Goal: Information Seeking & Learning: Learn about a topic

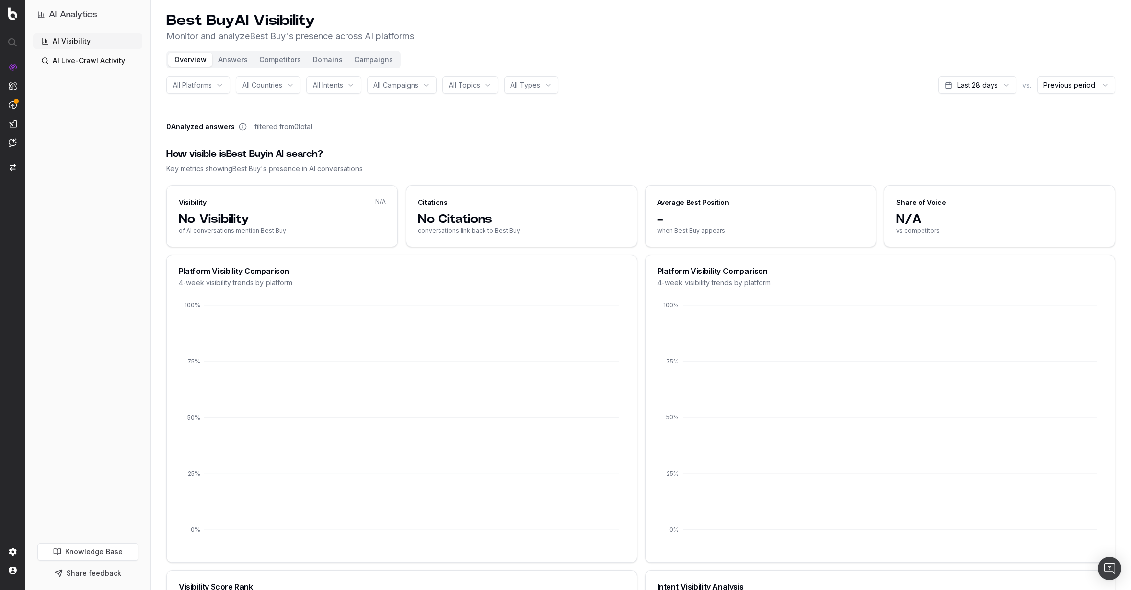
click at [238, 57] on button "Answers" at bounding box center [232, 60] width 41 height 14
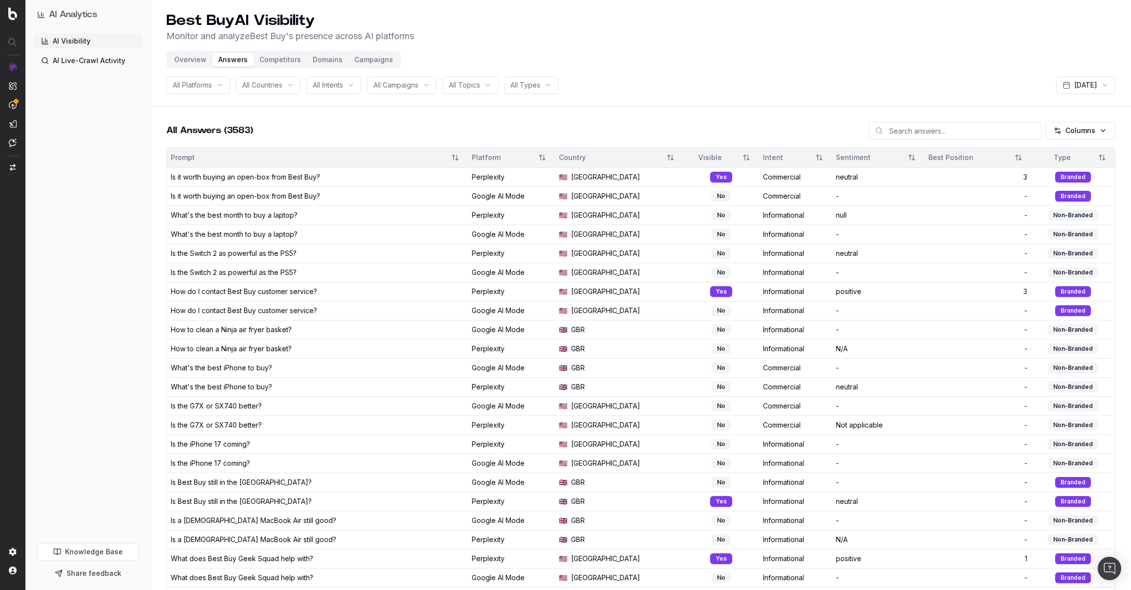
click at [541, 87] on html "AI Analytics AI Visibility AI Live-Crawl Activity Knowledge Base Share feedback…" at bounding box center [565, 295] width 1131 height 590
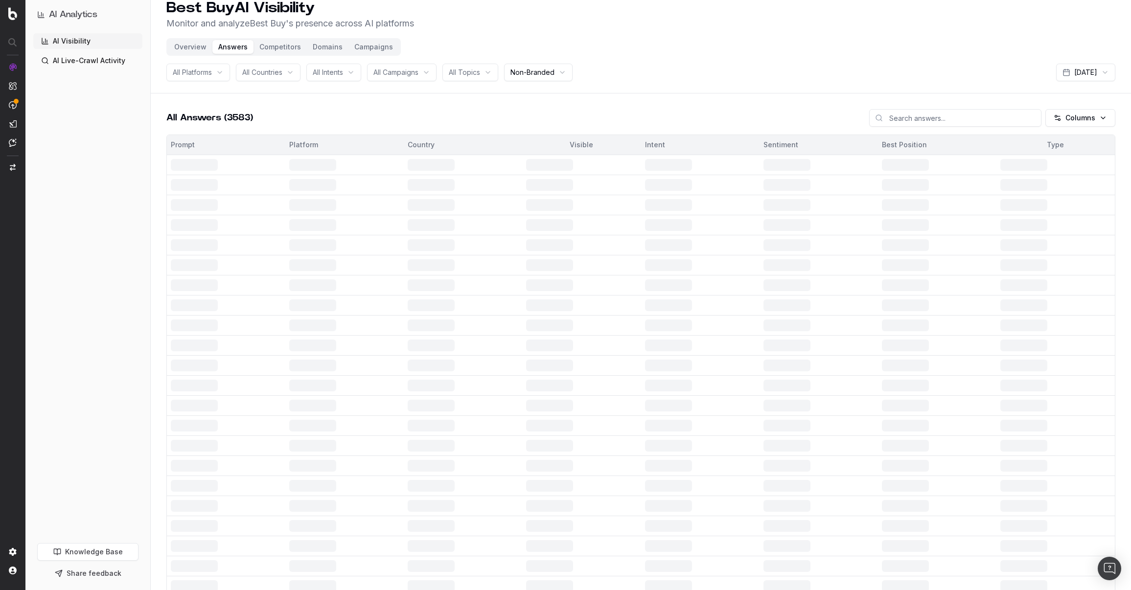
scroll to position [16, 0]
click at [548, 136] on th "Visible" at bounding box center [581, 142] width 118 height 20
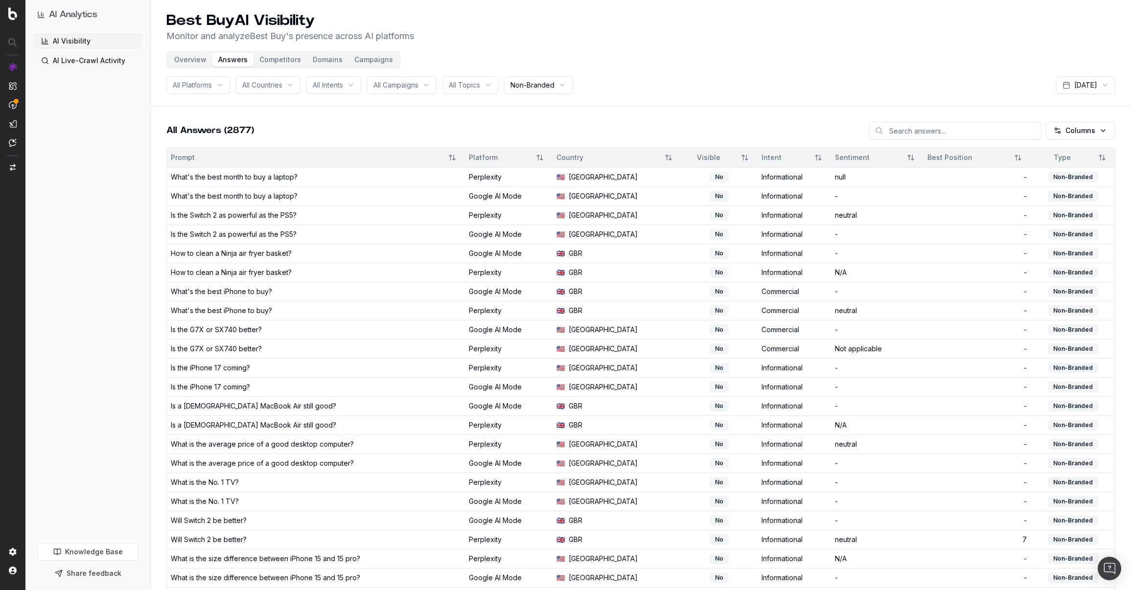
click at [736, 158] on button "Sort" at bounding box center [745, 158] width 18 height 18
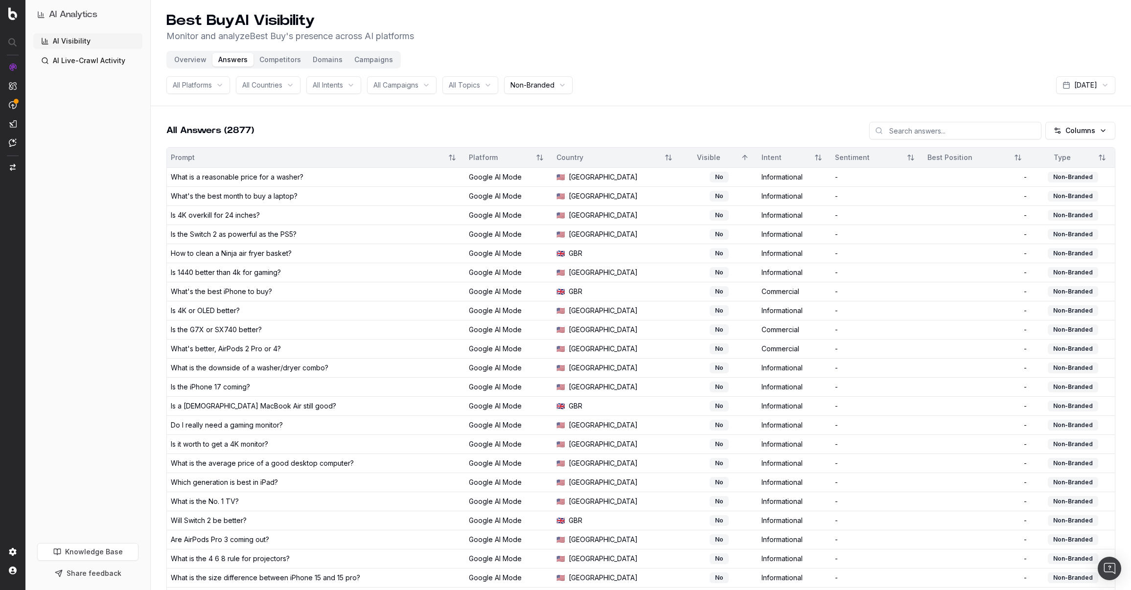
click at [736, 160] on button "Sort" at bounding box center [745, 158] width 18 height 18
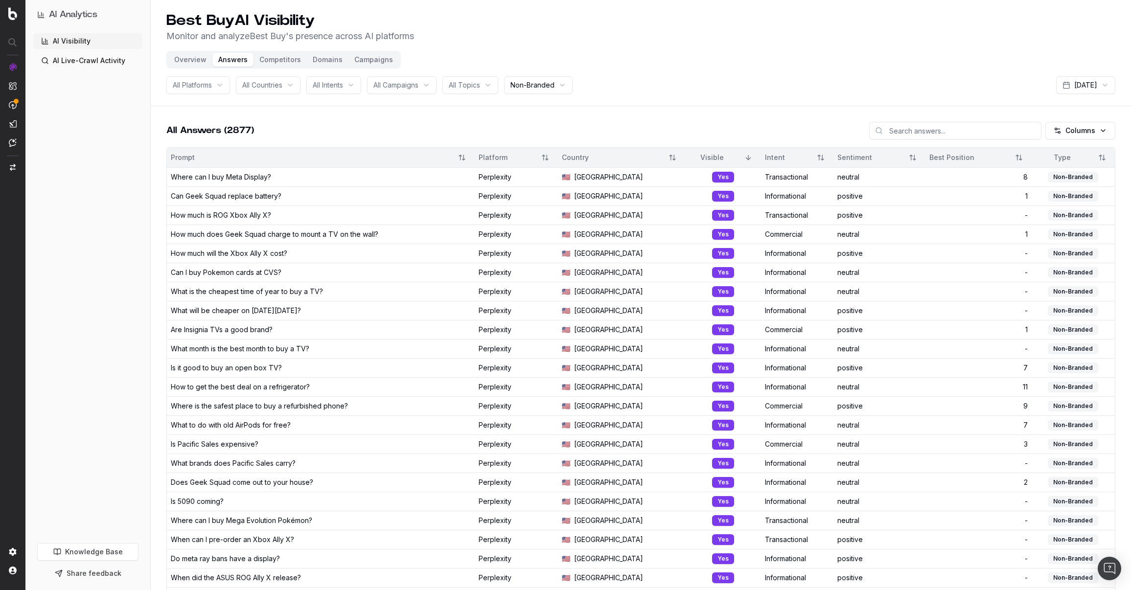
click at [471, 155] on button "Sort" at bounding box center [462, 158] width 18 height 18
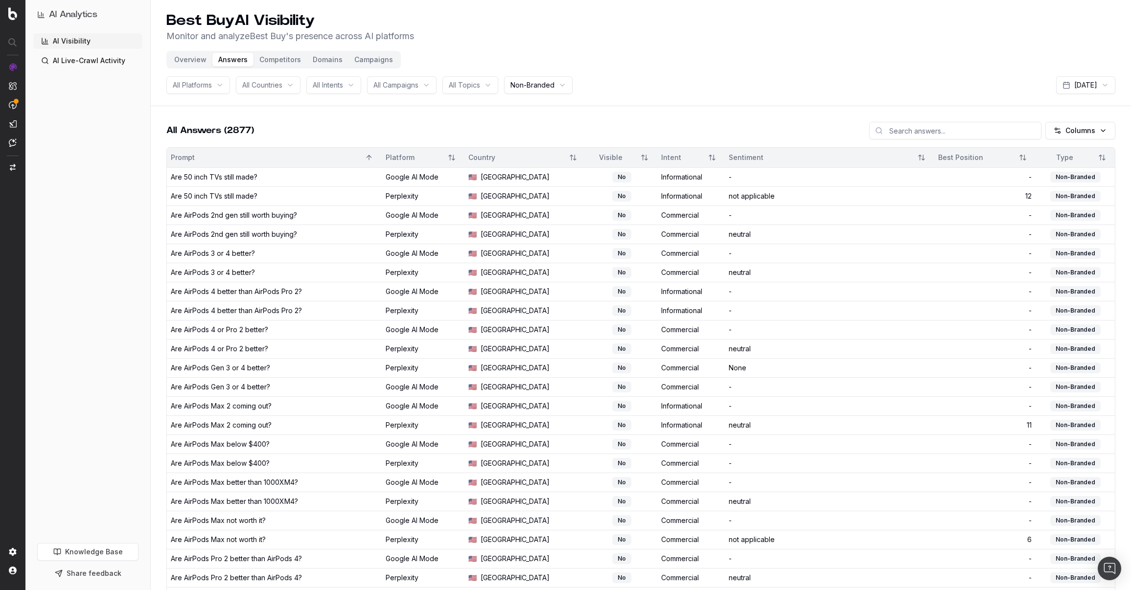
click at [378, 158] on button "Sort" at bounding box center [369, 158] width 18 height 18
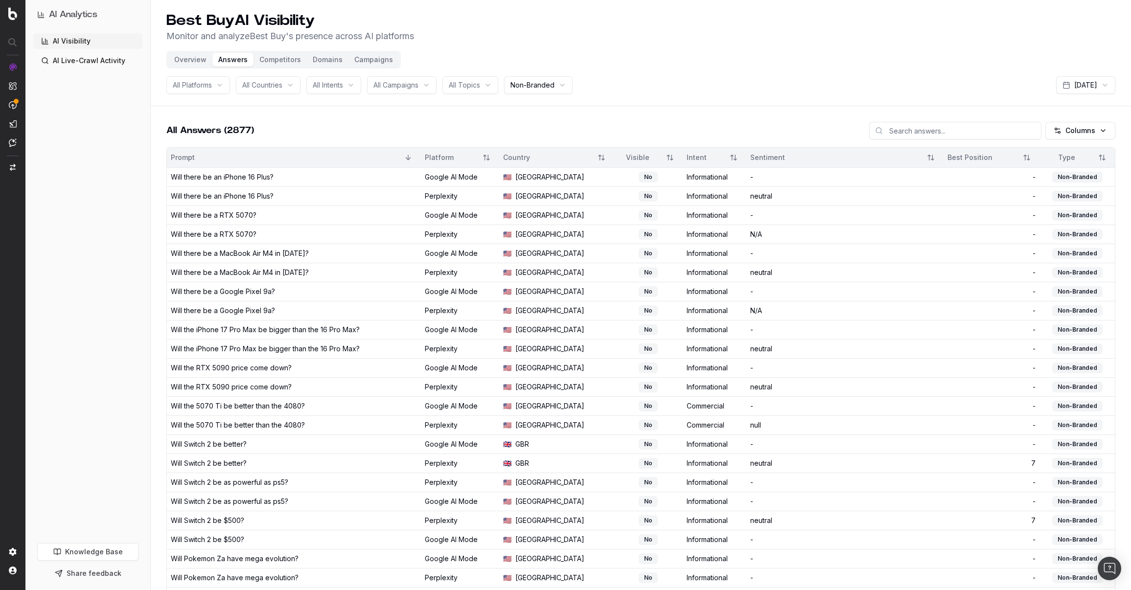
click at [629, 158] on div "Visible" at bounding box center [637, 158] width 39 height 10
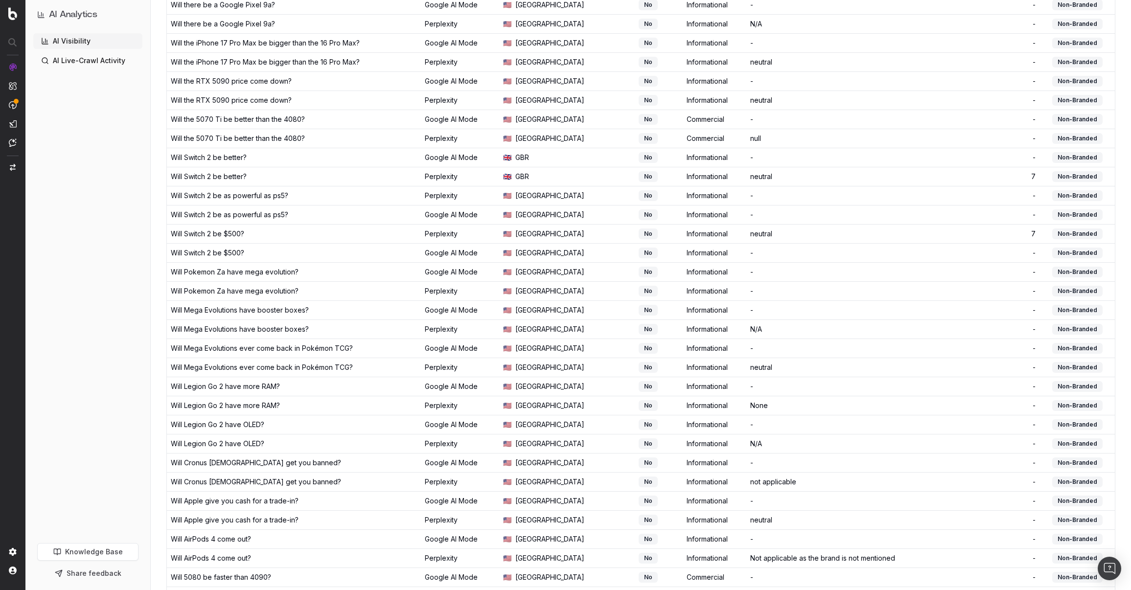
scroll to position [579, 0]
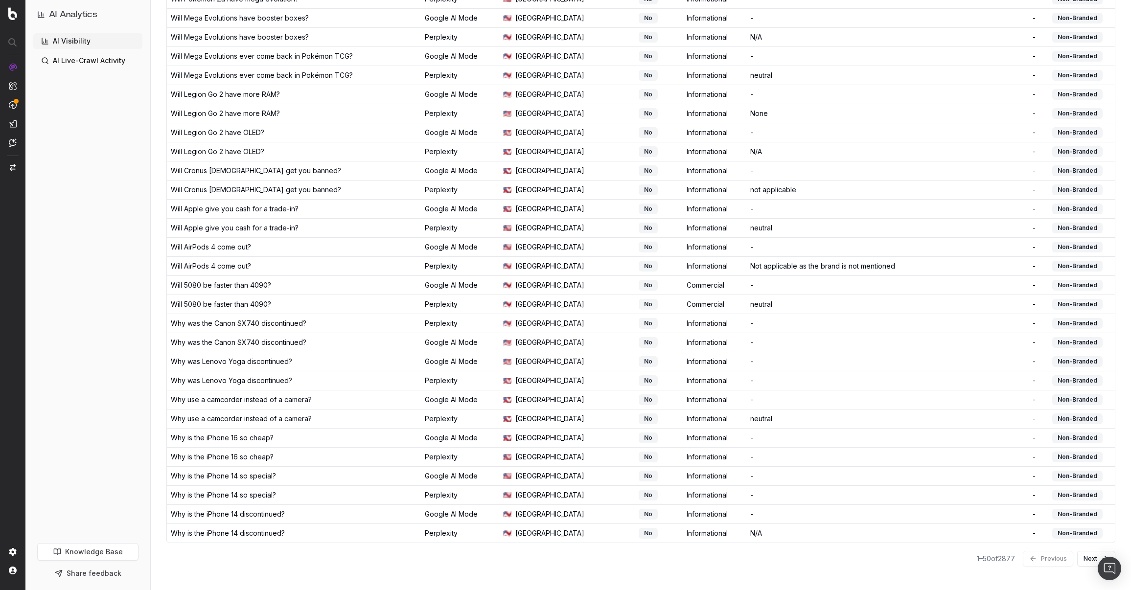
click at [1084, 556] on button "Next" at bounding box center [1096, 559] width 38 height 16
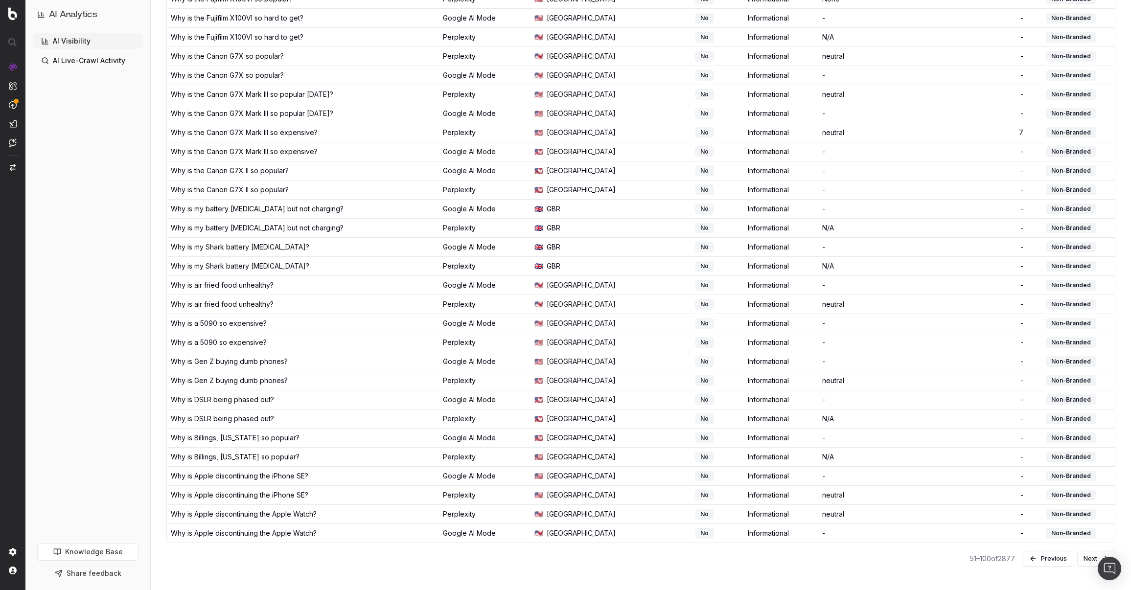
click at [1089, 557] on button "Next" at bounding box center [1096, 559] width 38 height 16
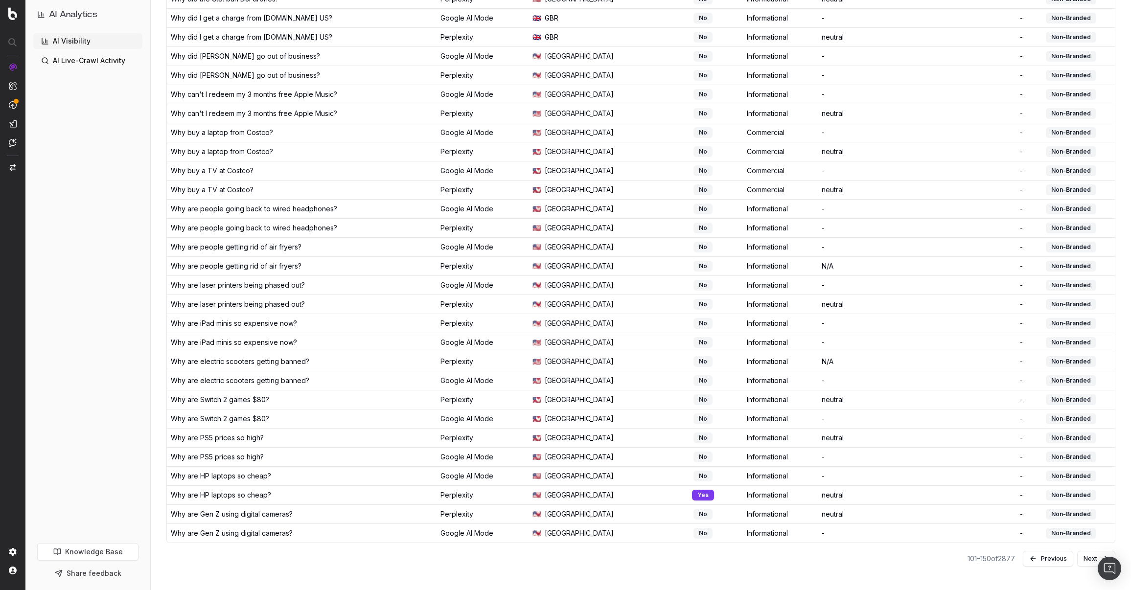
click at [1088, 557] on button "Next" at bounding box center [1096, 559] width 38 height 16
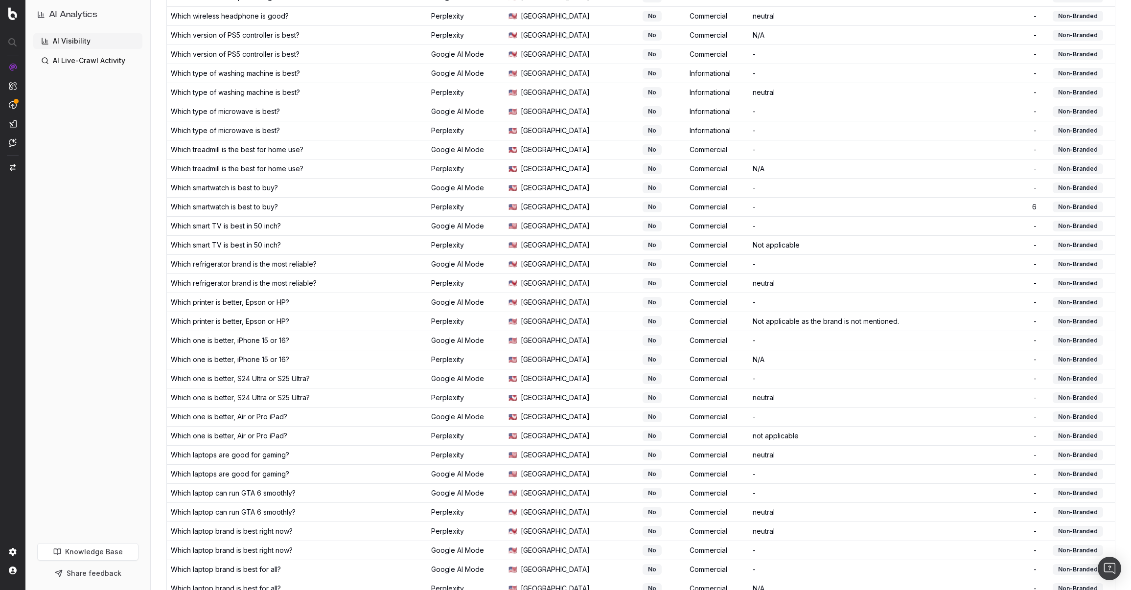
scroll to position [579, 0]
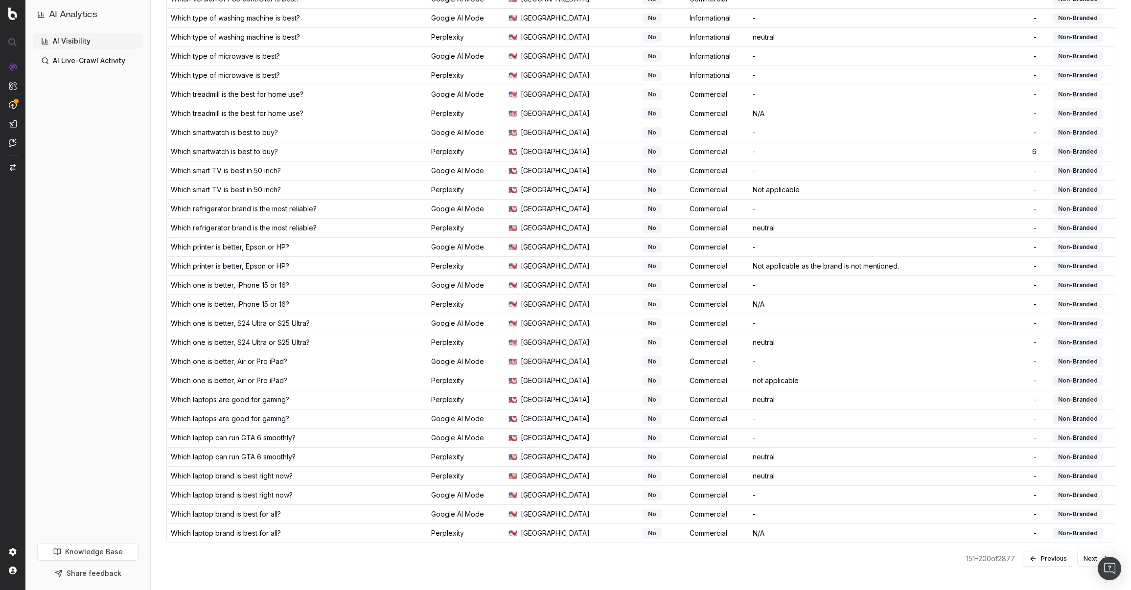
click at [1082, 554] on button "Next" at bounding box center [1096, 559] width 38 height 16
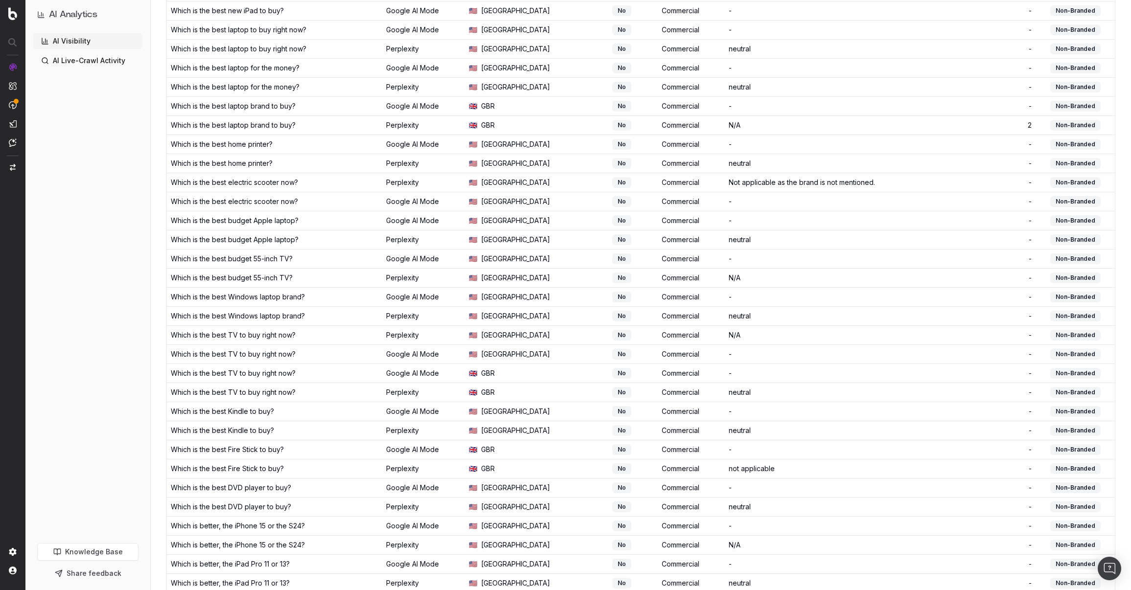
scroll to position [579, 0]
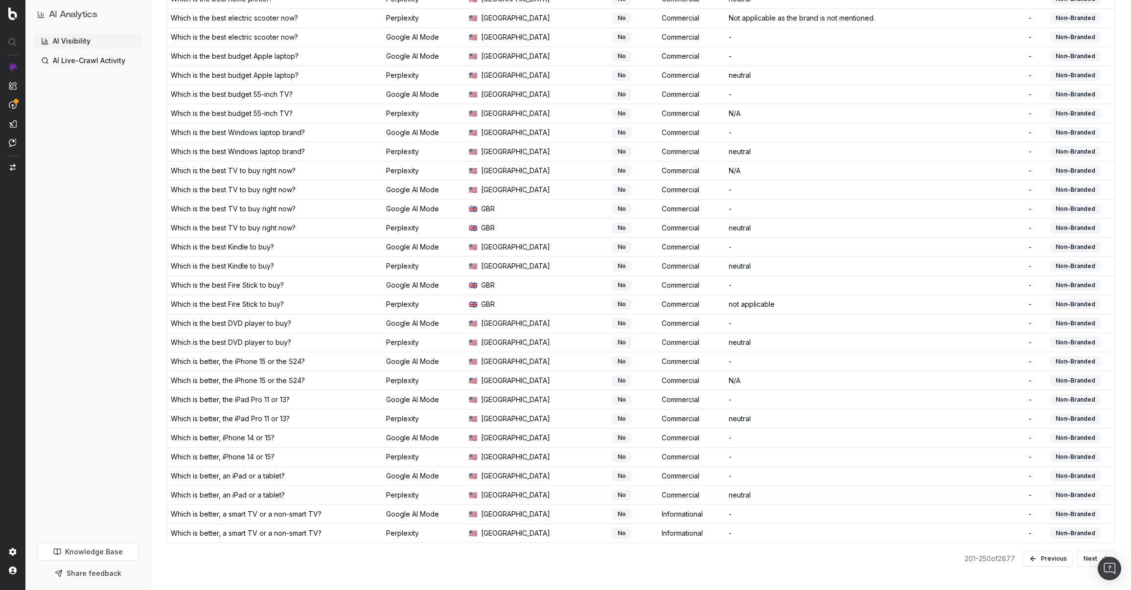
click at [1088, 560] on button "Next" at bounding box center [1096, 559] width 38 height 16
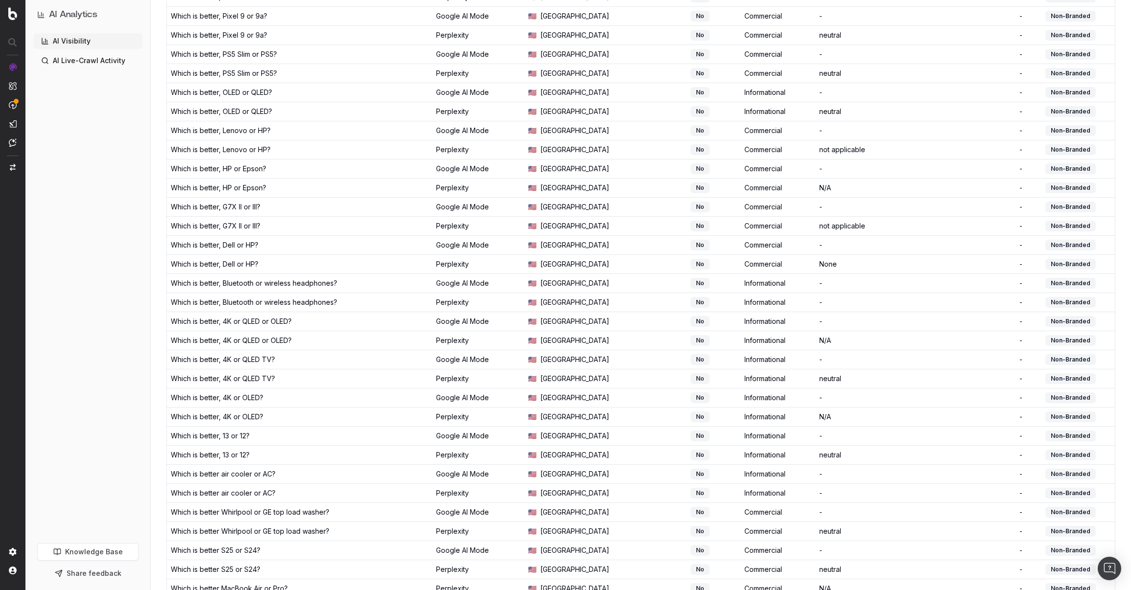
scroll to position [579, 0]
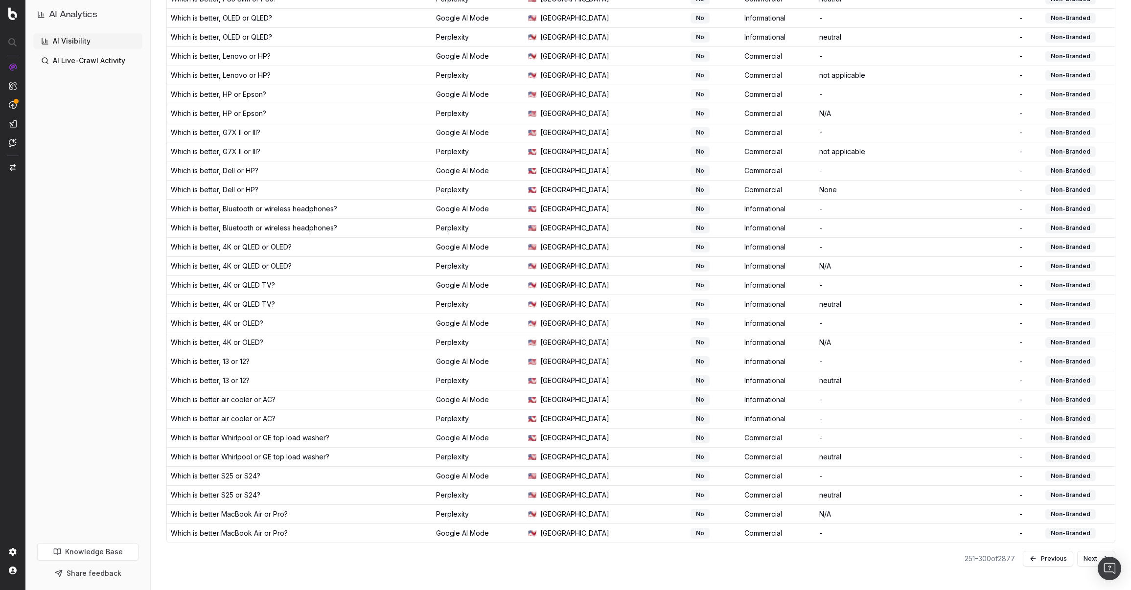
click at [1086, 556] on button "Next" at bounding box center [1096, 559] width 38 height 16
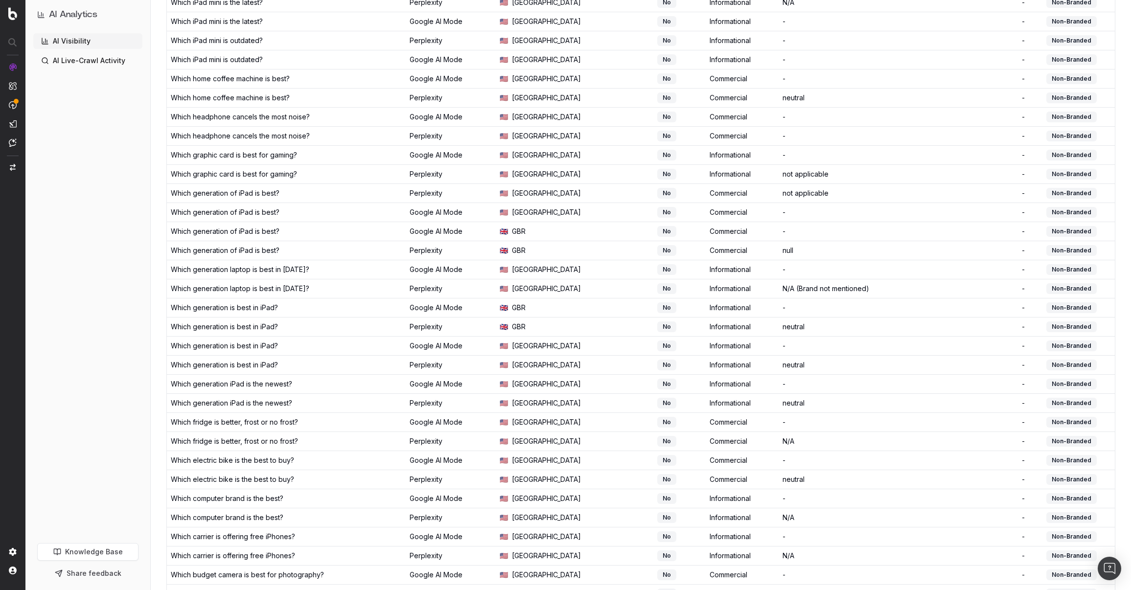
scroll to position [579, 0]
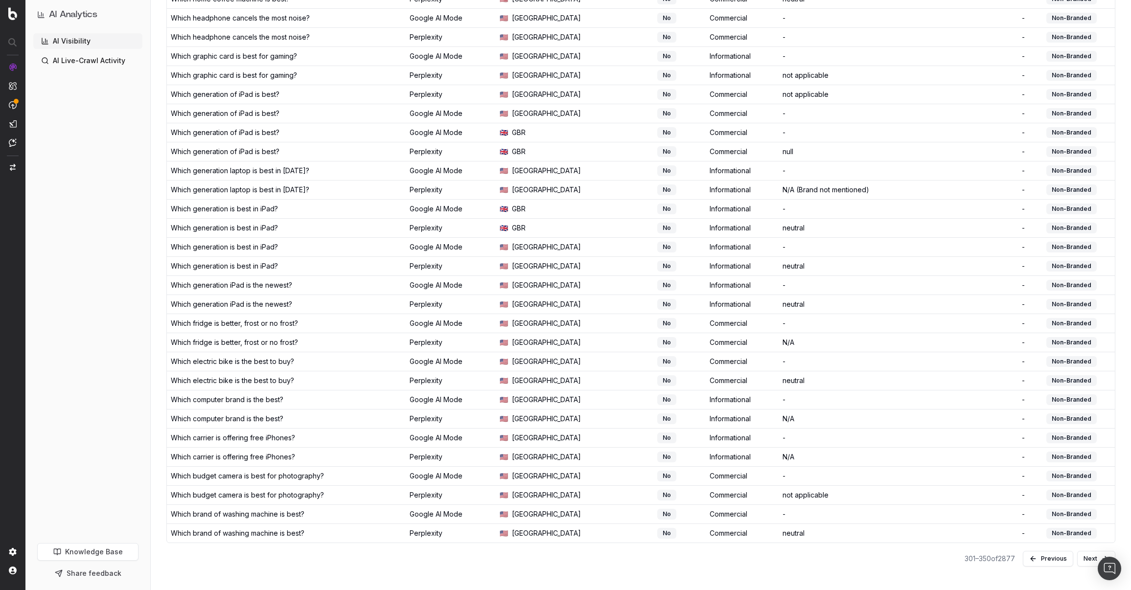
click at [1086, 554] on button "Next" at bounding box center [1096, 559] width 38 height 16
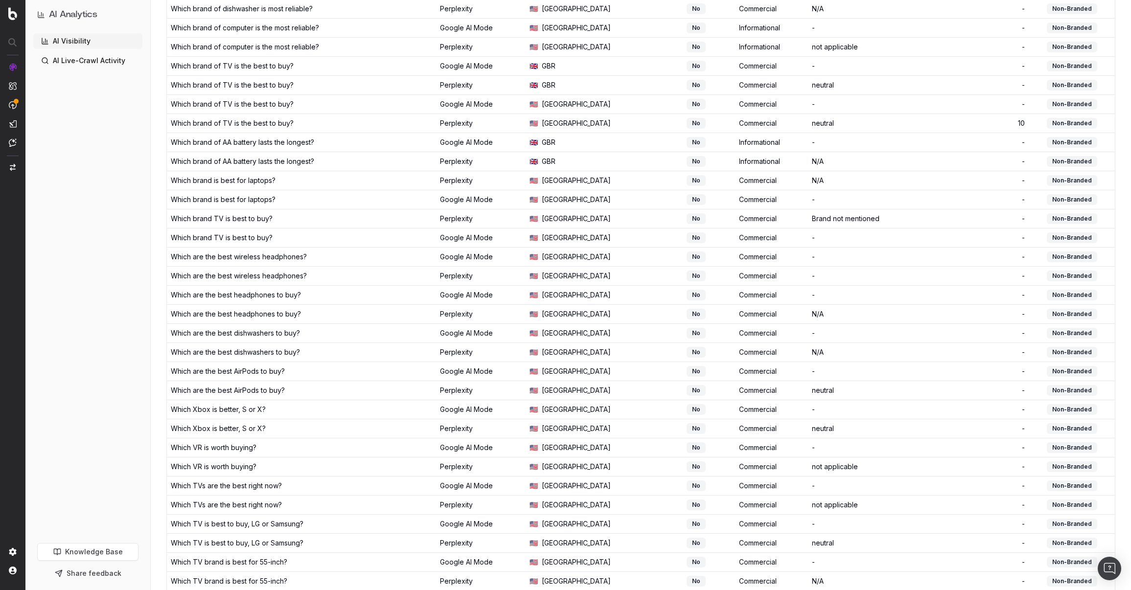
scroll to position [579, 0]
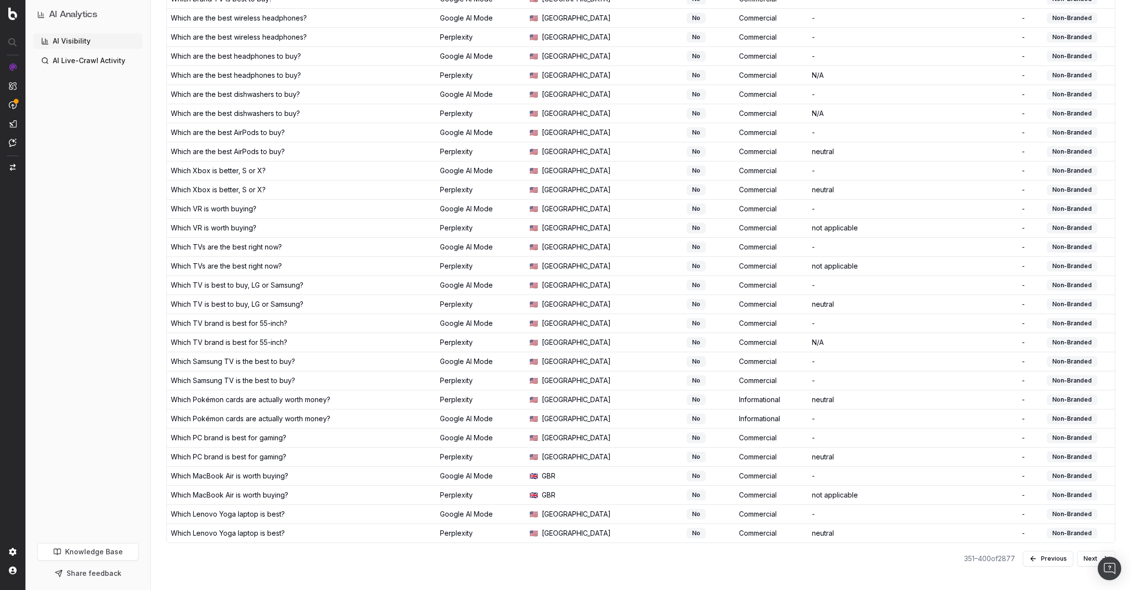
click at [1086, 558] on button "Next" at bounding box center [1096, 559] width 38 height 16
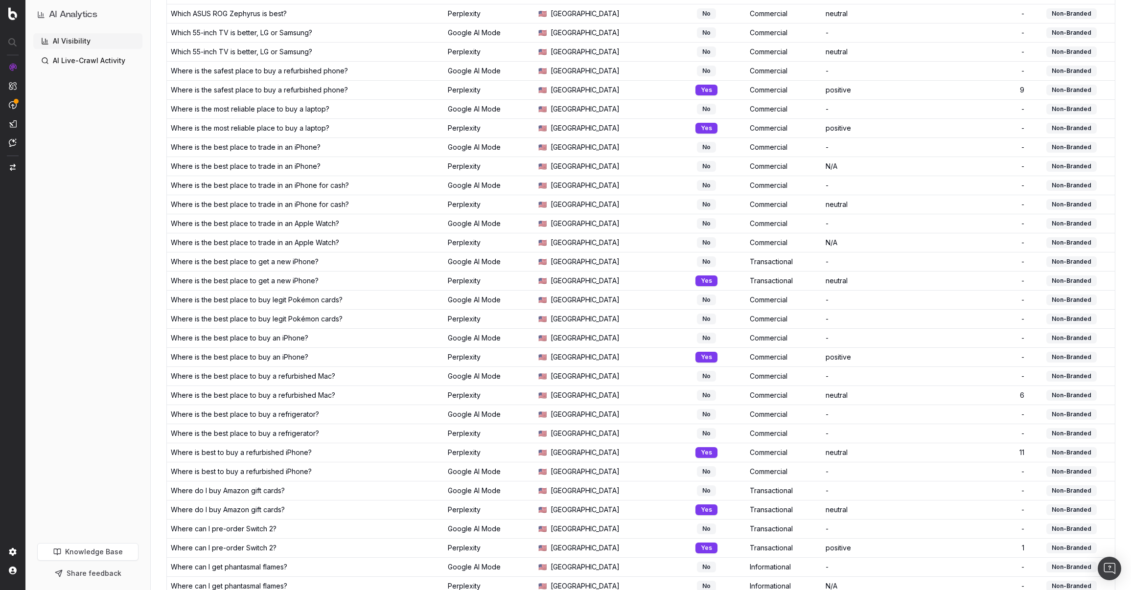
scroll to position [579, 0]
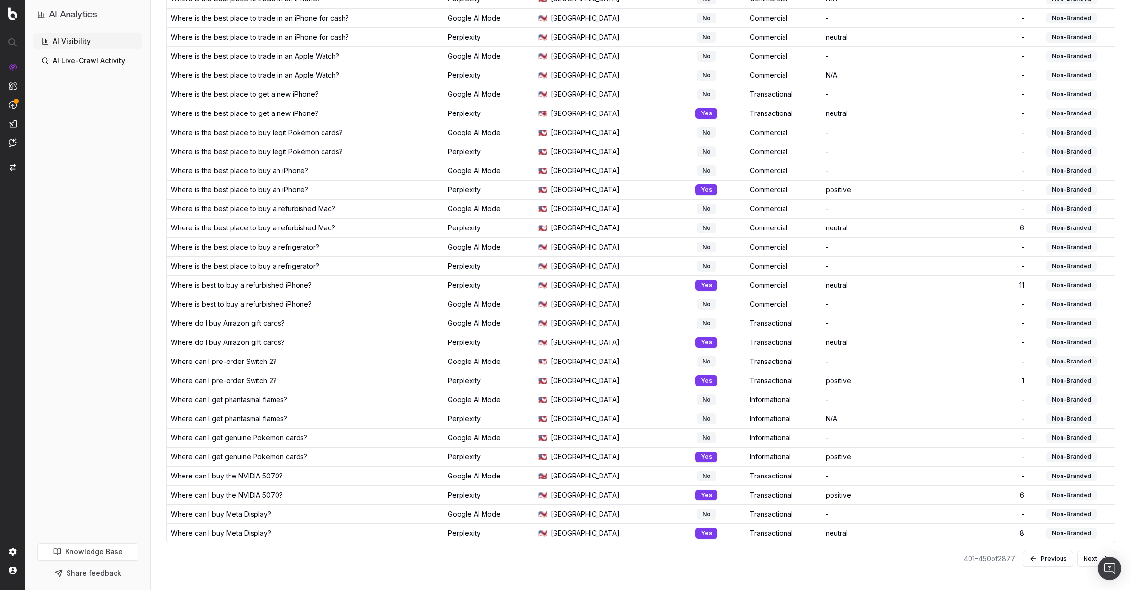
click at [1083, 560] on button "Next" at bounding box center [1096, 559] width 38 height 16
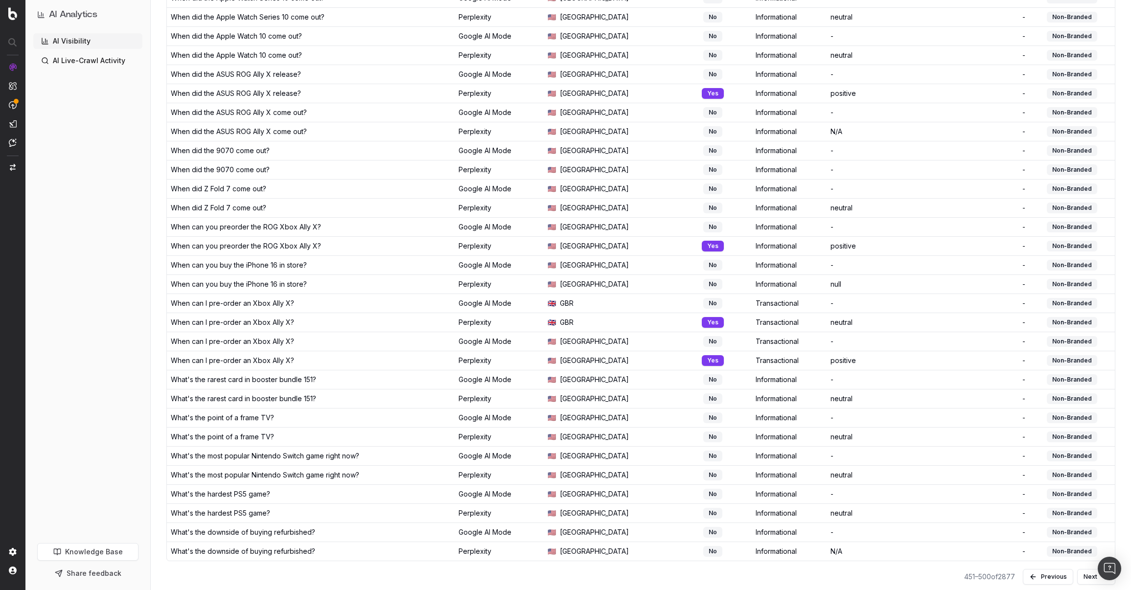
scroll to position [579, 0]
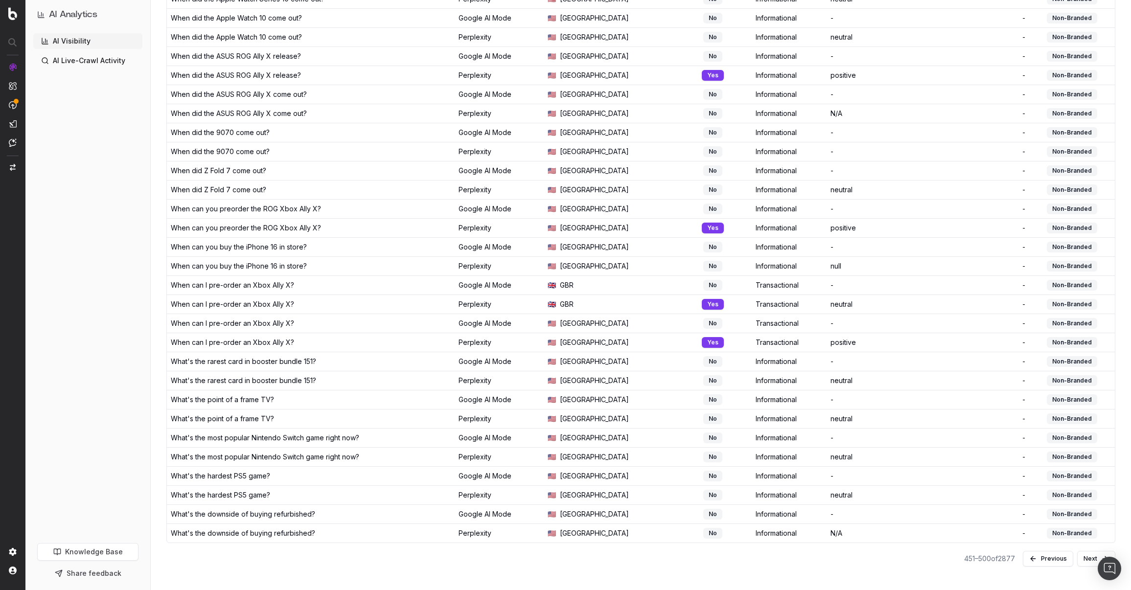
click at [1088, 558] on button "Next" at bounding box center [1096, 559] width 38 height 16
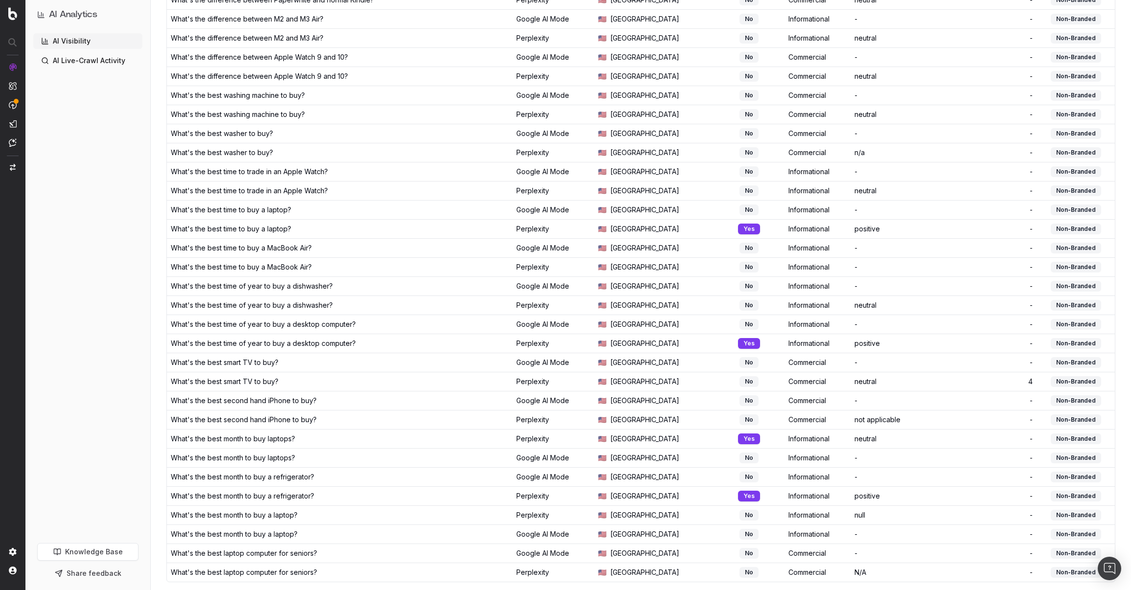
scroll to position [579, 0]
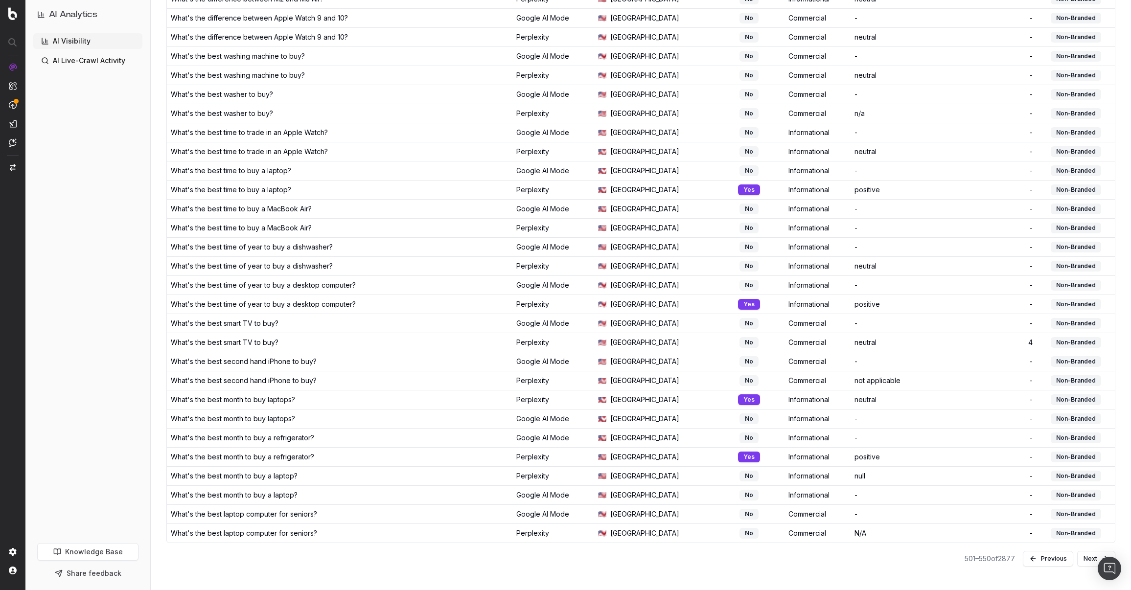
click at [1090, 562] on button "Next" at bounding box center [1096, 559] width 38 height 16
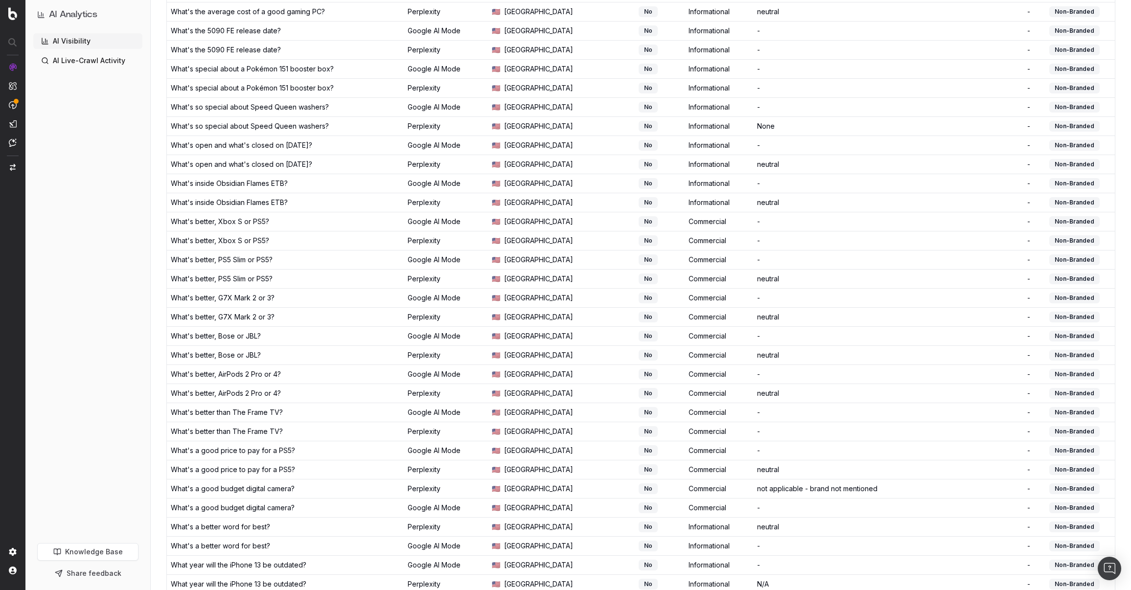
scroll to position [579, 0]
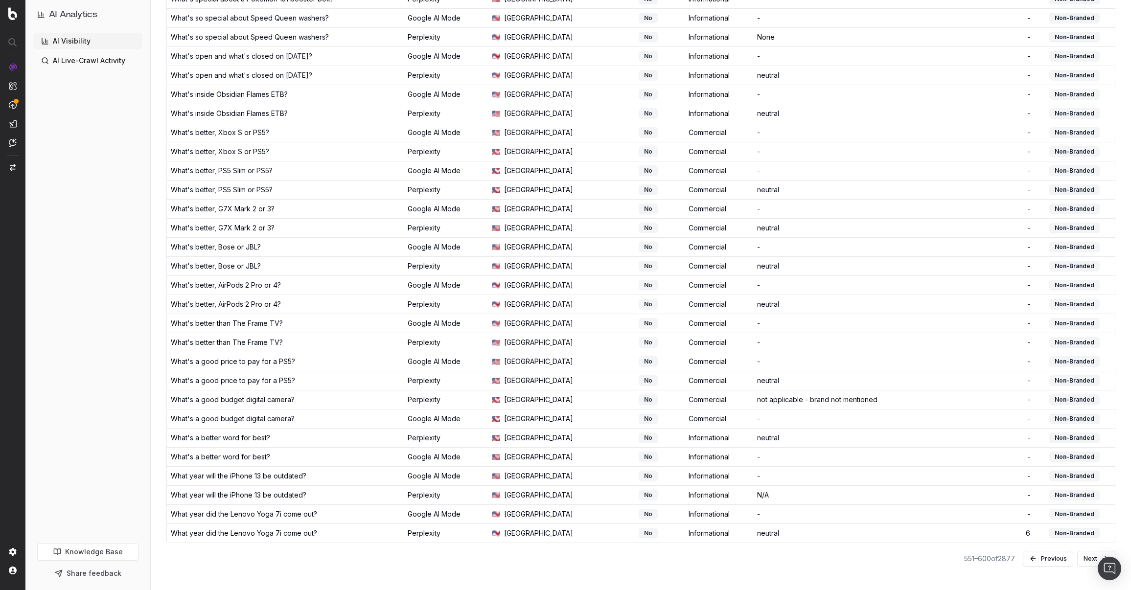
click at [1081, 556] on button "Next" at bounding box center [1096, 559] width 38 height 16
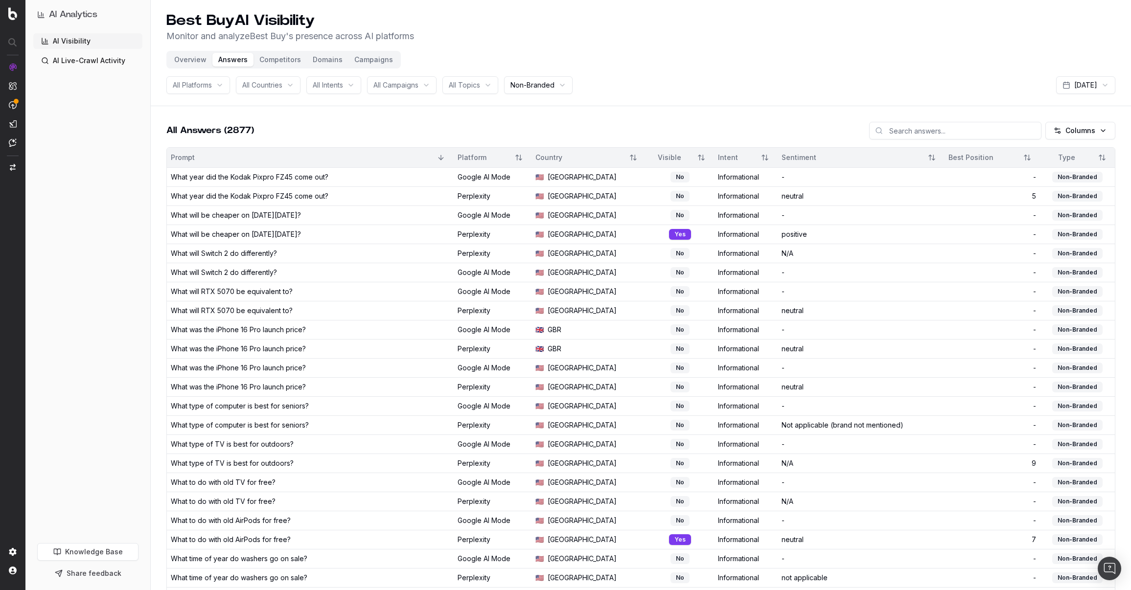
scroll to position [579, 0]
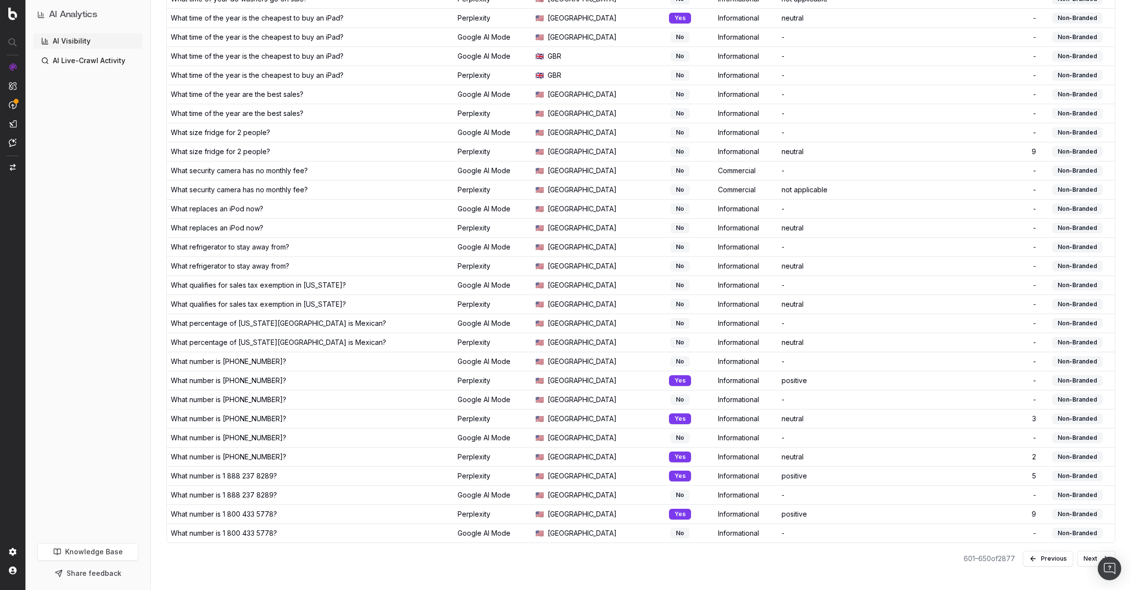
click at [1087, 554] on button "Next" at bounding box center [1096, 559] width 38 height 16
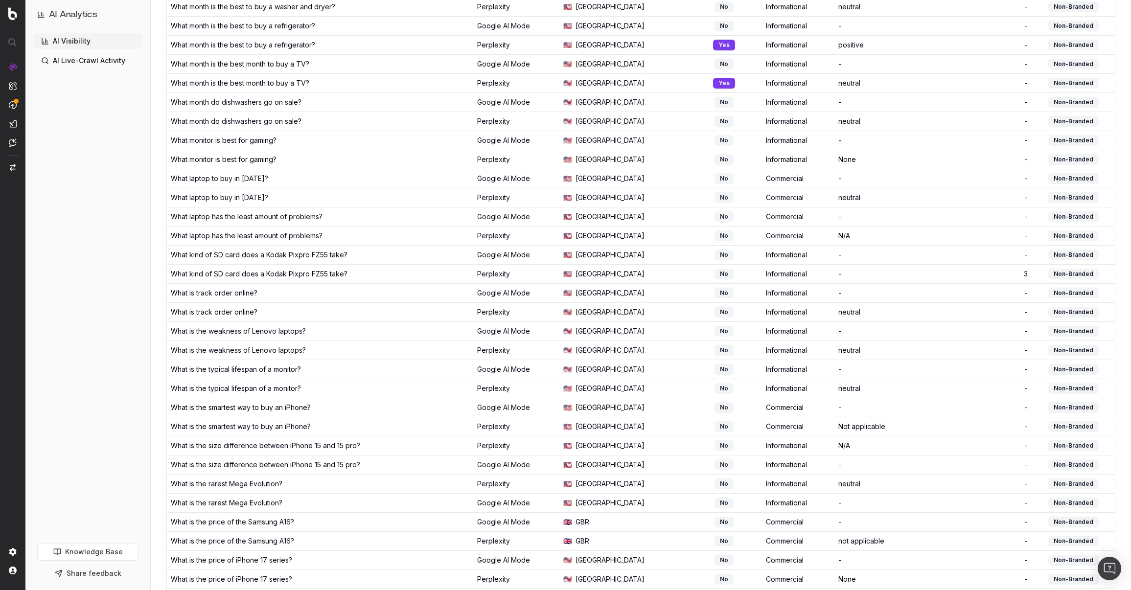
scroll to position [579, 0]
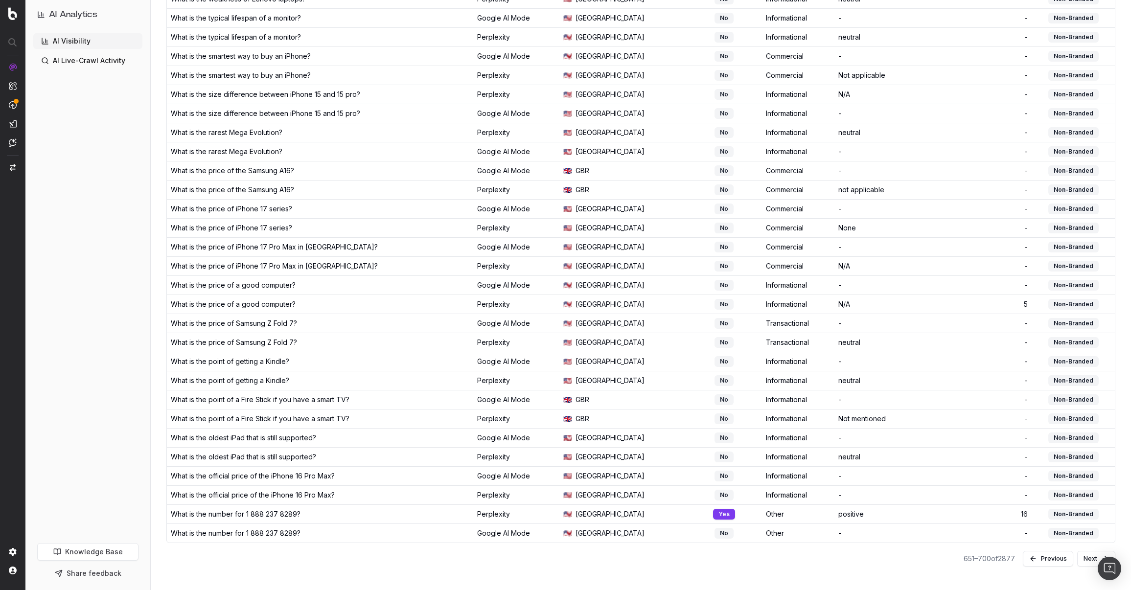
click at [1091, 561] on button "Next" at bounding box center [1096, 559] width 38 height 16
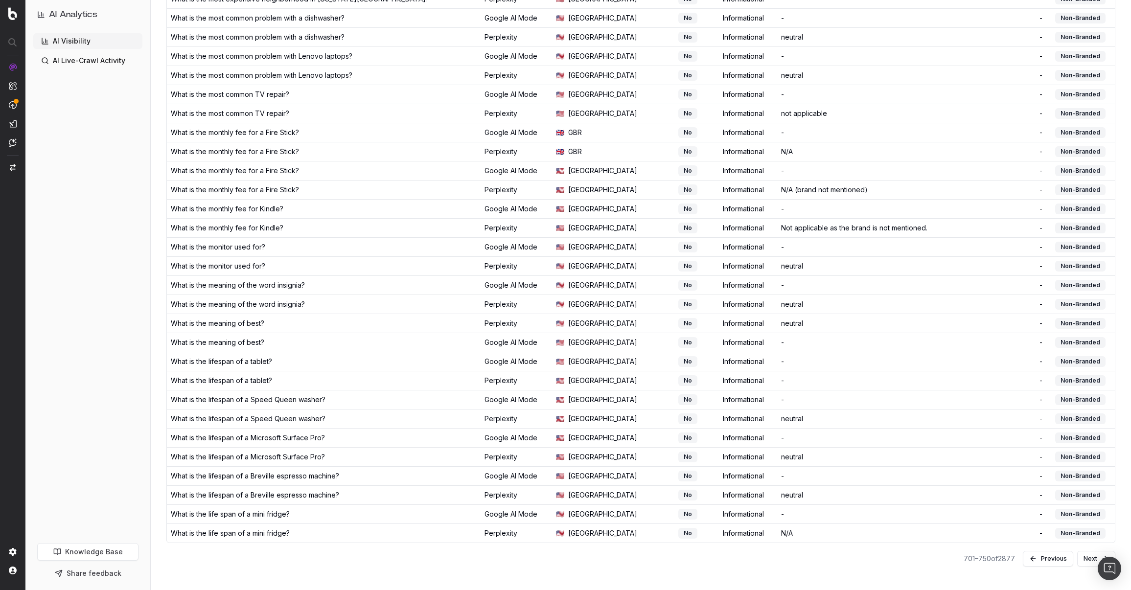
click at [1081, 555] on button "Next" at bounding box center [1096, 559] width 38 height 16
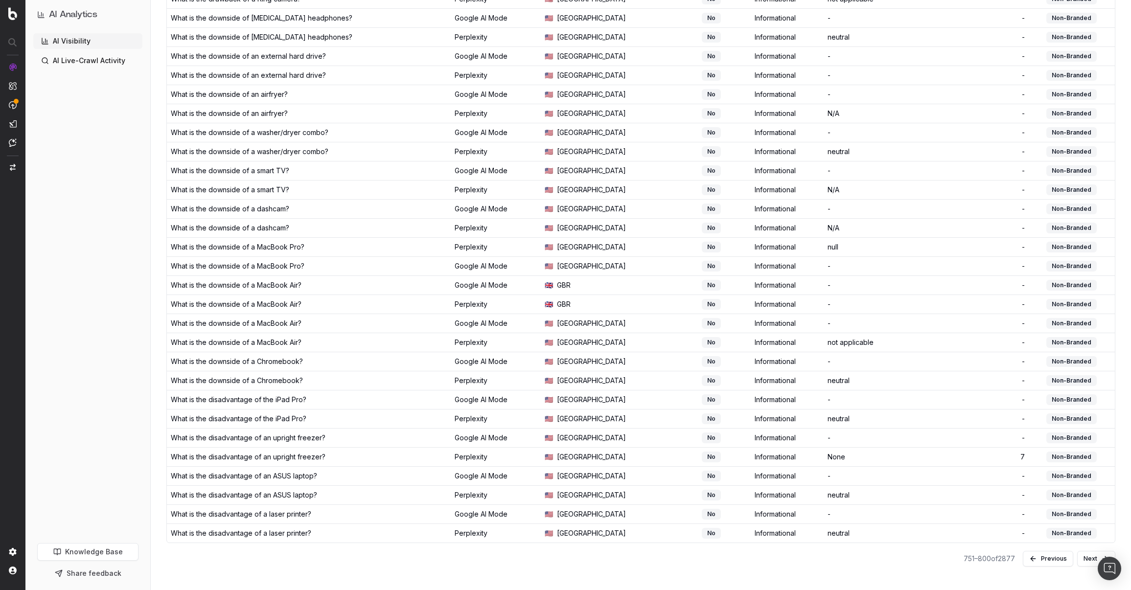
click at [1088, 562] on button "Next" at bounding box center [1096, 559] width 38 height 16
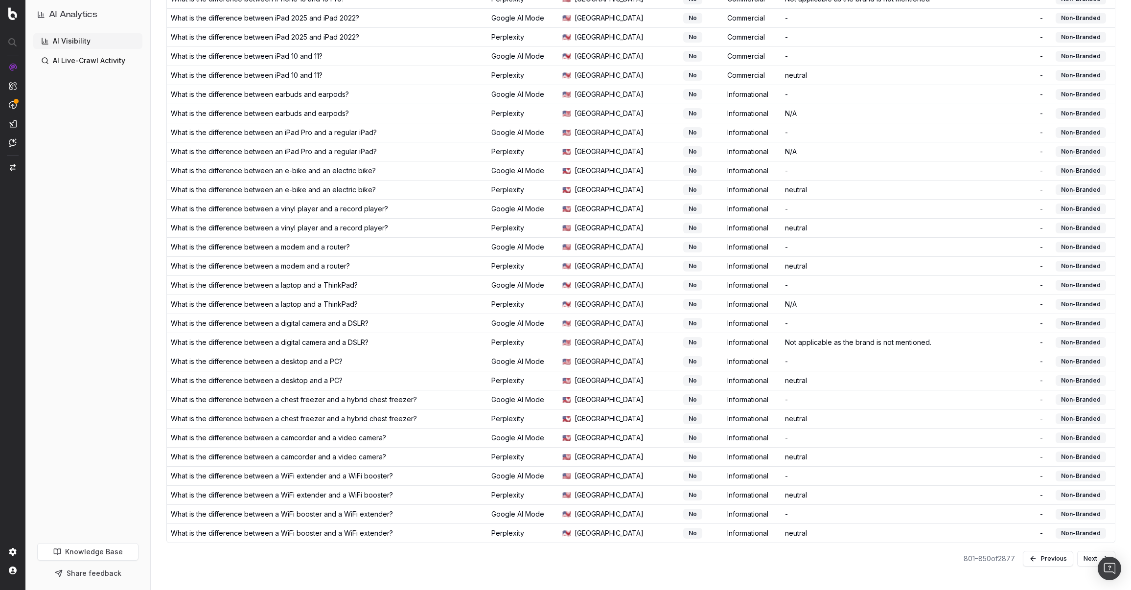
click at [1088, 550] on div "801 – 850 of 2877 Previous Next" at bounding box center [640, 558] width 949 height 31
click at [1088, 562] on button "Next" at bounding box center [1096, 559] width 38 height 16
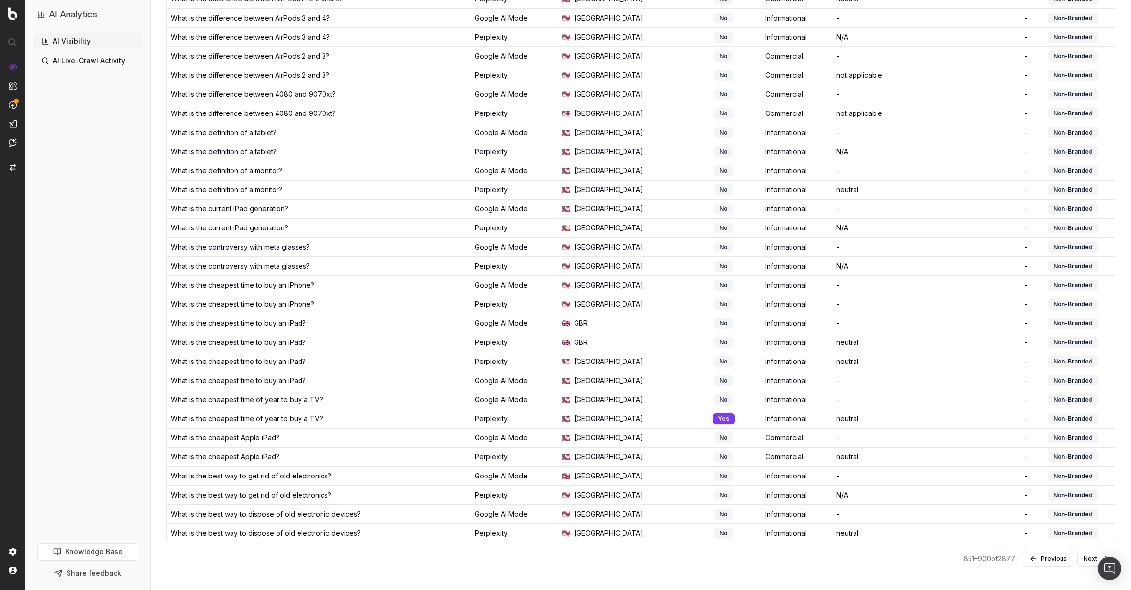
click at [1088, 561] on button "Next" at bounding box center [1096, 559] width 38 height 16
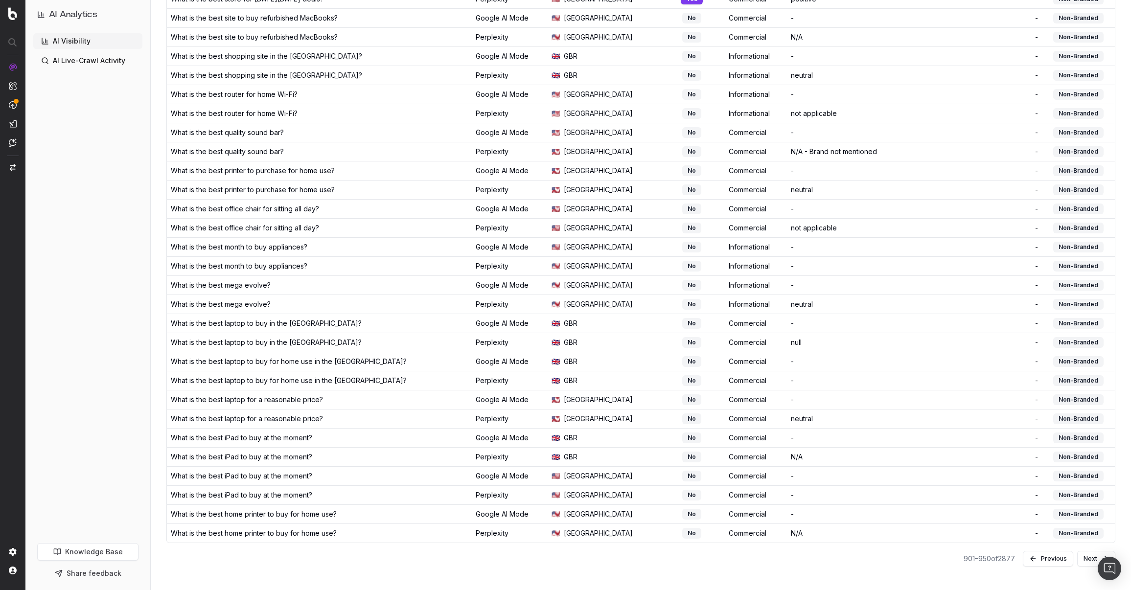
click at [1089, 565] on button "Next" at bounding box center [1096, 559] width 38 height 16
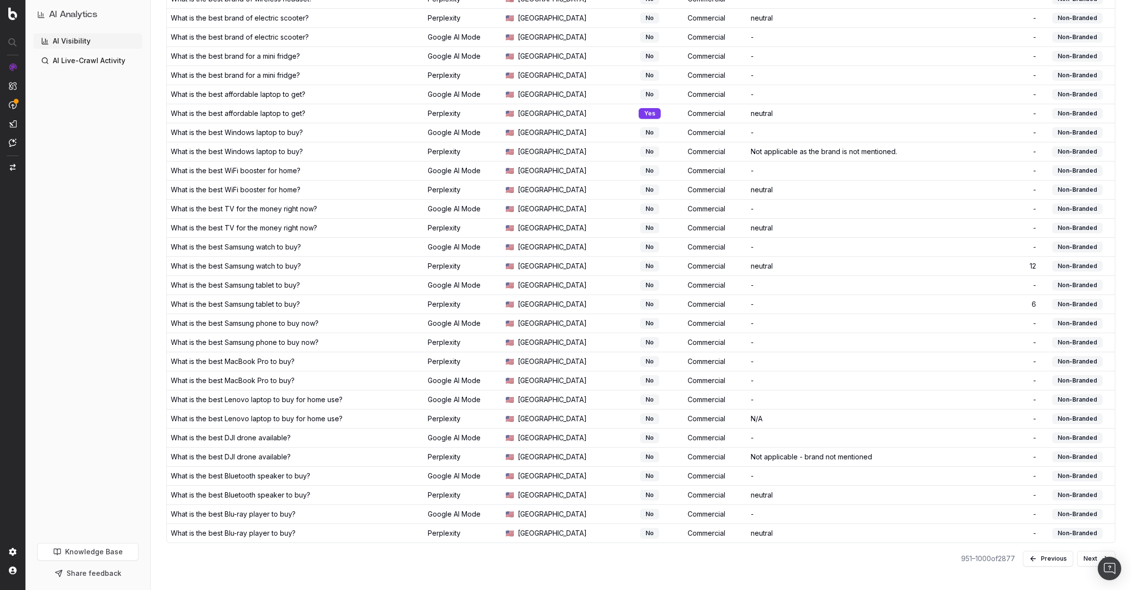
click at [1085, 555] on button "Next" at bounding box center [1096, 559] width 38 height 16
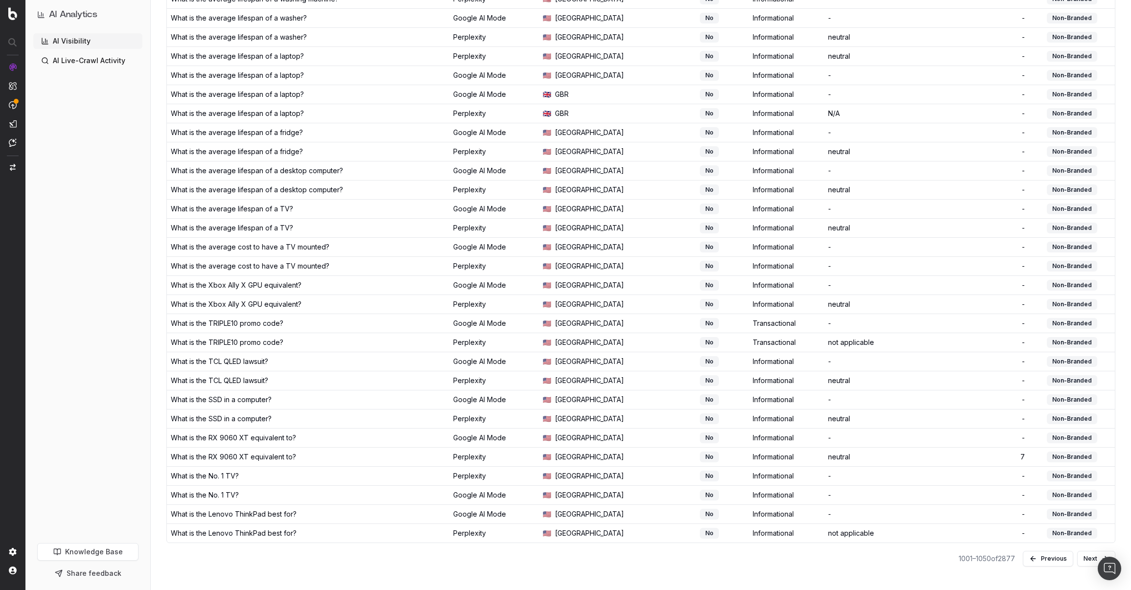
click at [1089, 562] on button "Next" at bounding box center [1096, 559] width 38 height 16
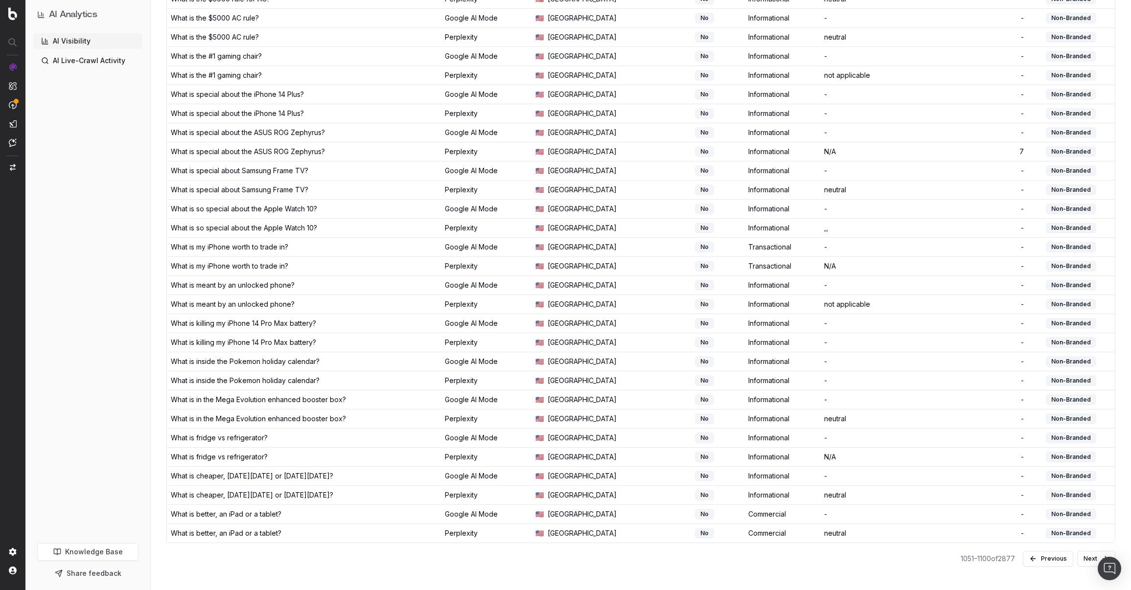
click at [1088, 564] on button "Next" at bounding box center [1096, 559] width 38 height 16
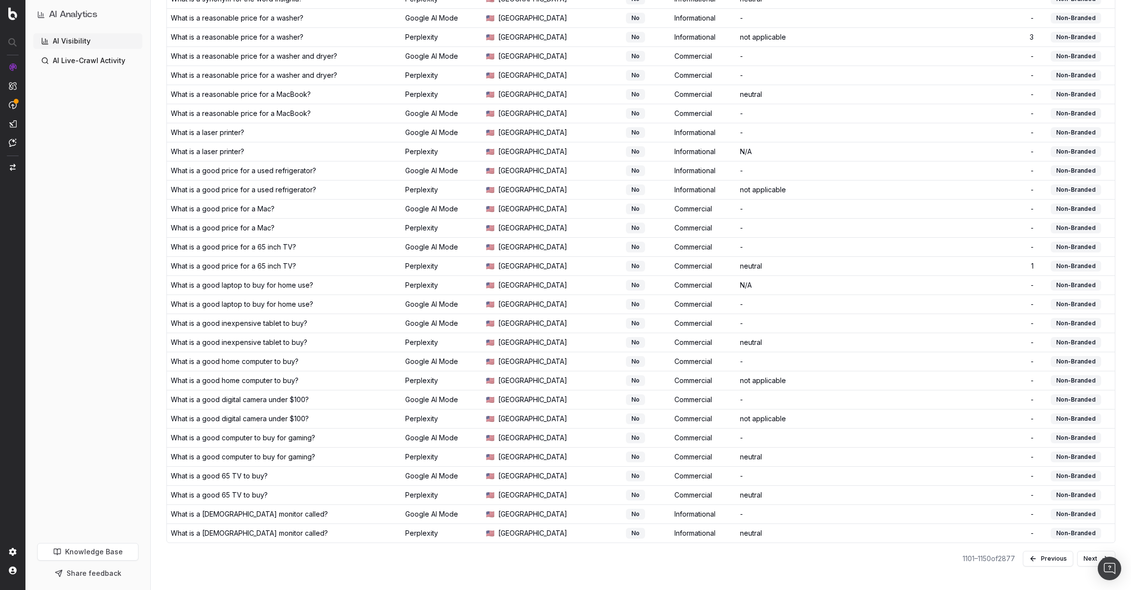
click at [1080, 556] on button "Next" at bounding box center [1096, 559] width 38 height 16
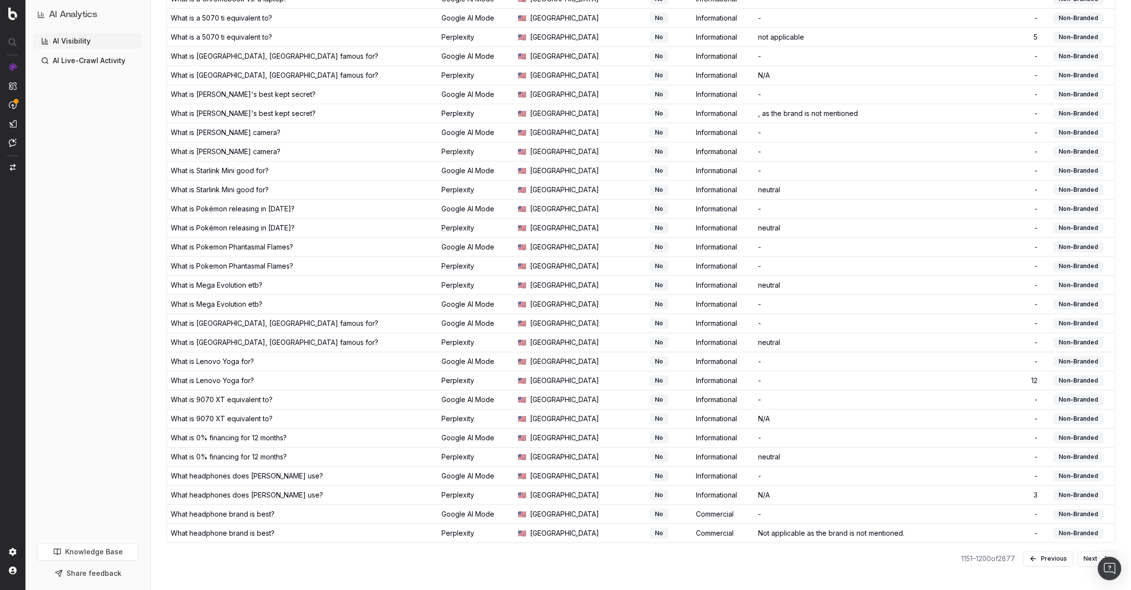
click at [1090, 557] on button "Next" at bounding box center [1096, 559] width 38 height 16
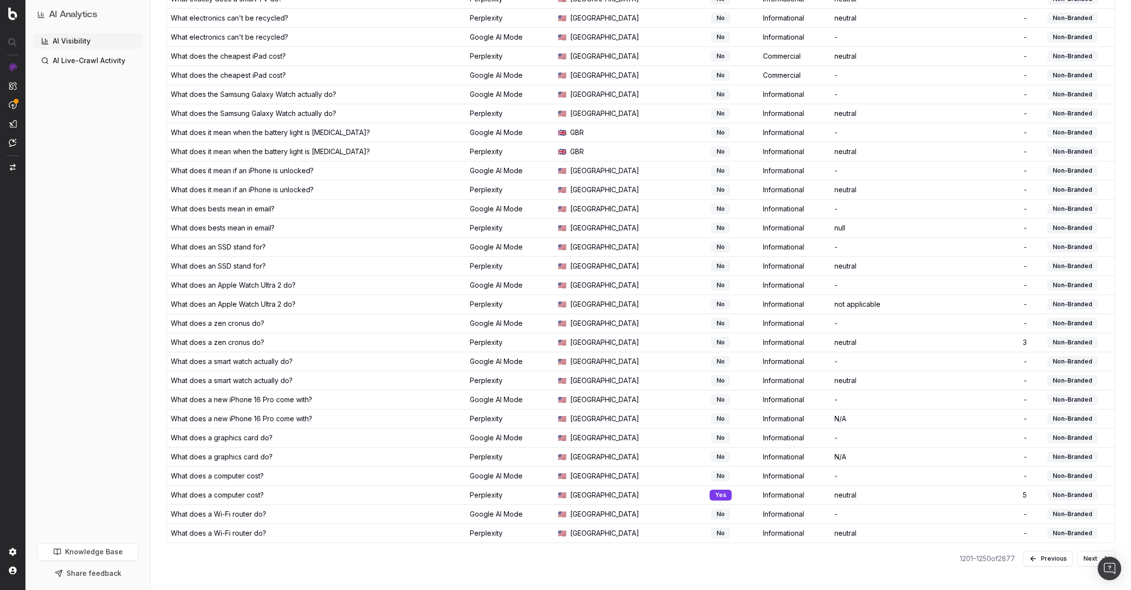
click at [1088, 564] on button "Next" at bounding box center [1096, 559] width 38 height 16
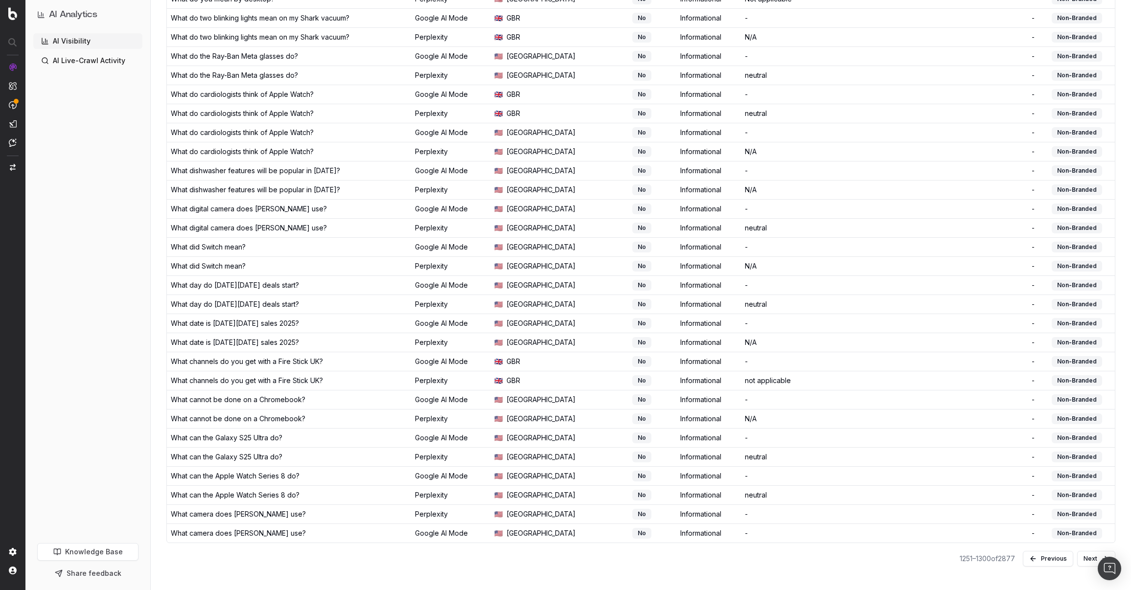
click at [1087, 565] on button "Next" at bounding box center [1096, 559] width 38 height 16
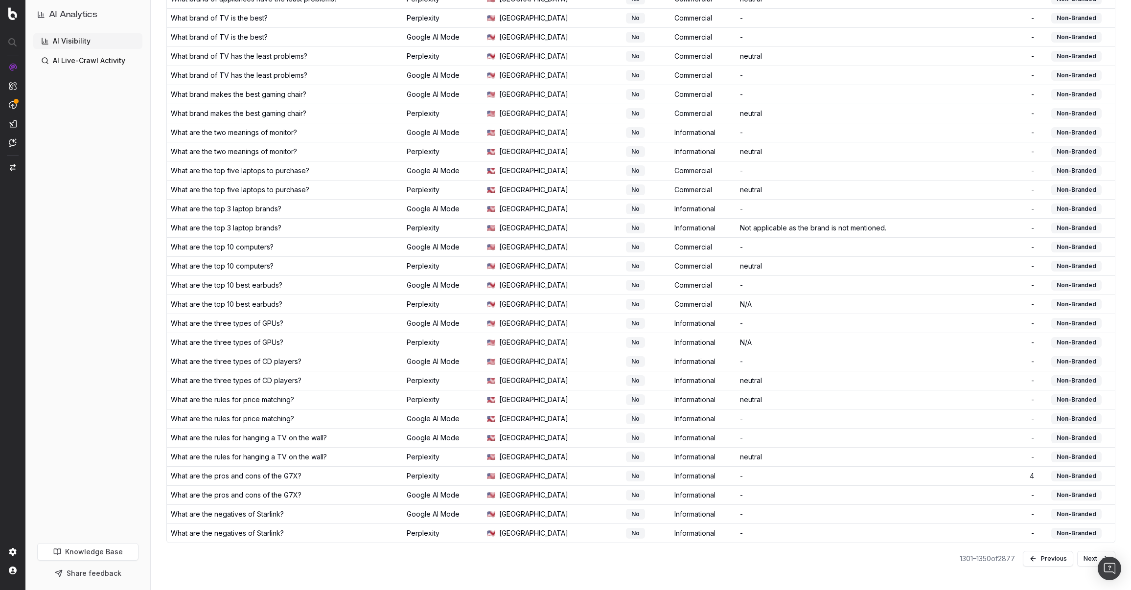
click at [1084, 553] on button "Next" at bounding box center [1096, 559] width 38 height 16
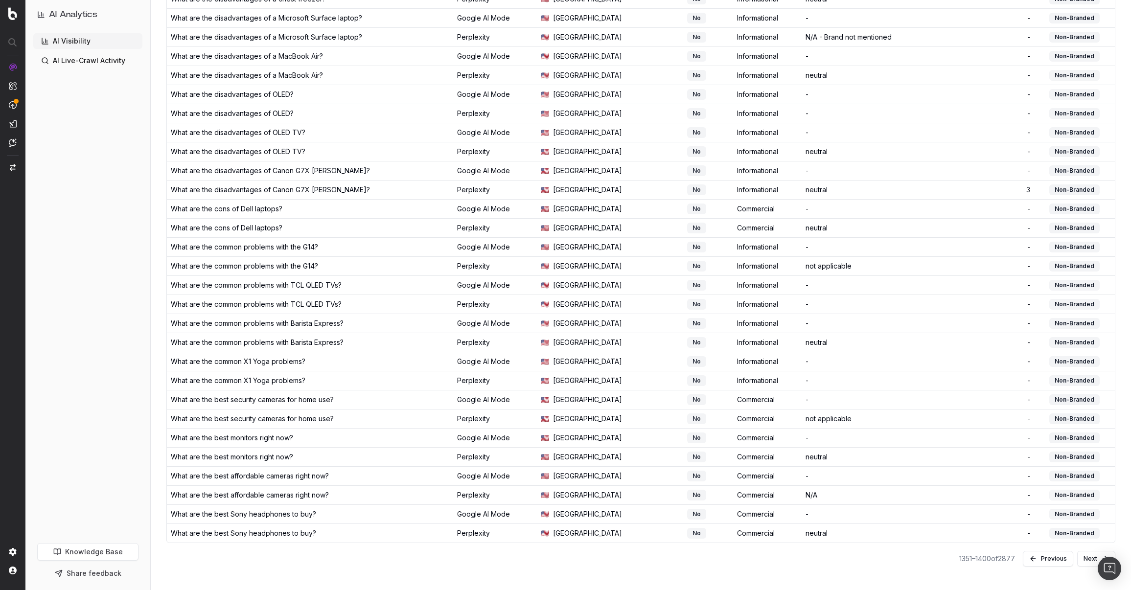
click at [1083, 561] on button "Next" at bounding box center [1096, 559] width 38 height 16
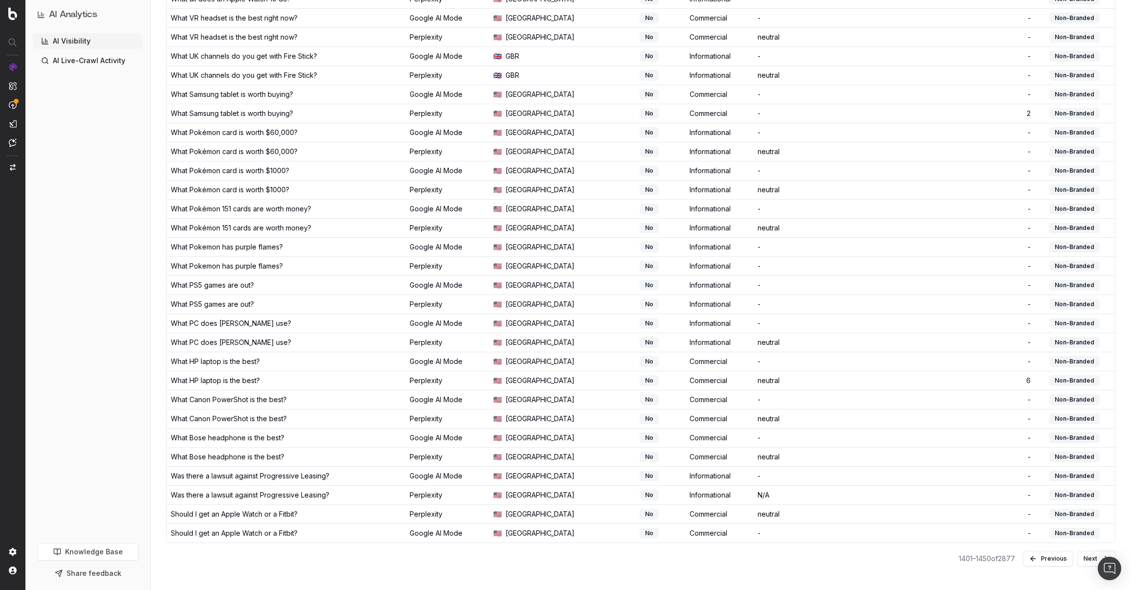
click at [1089, 558] on button "Next" at bounding box center [1096, 559] width 38 height 16
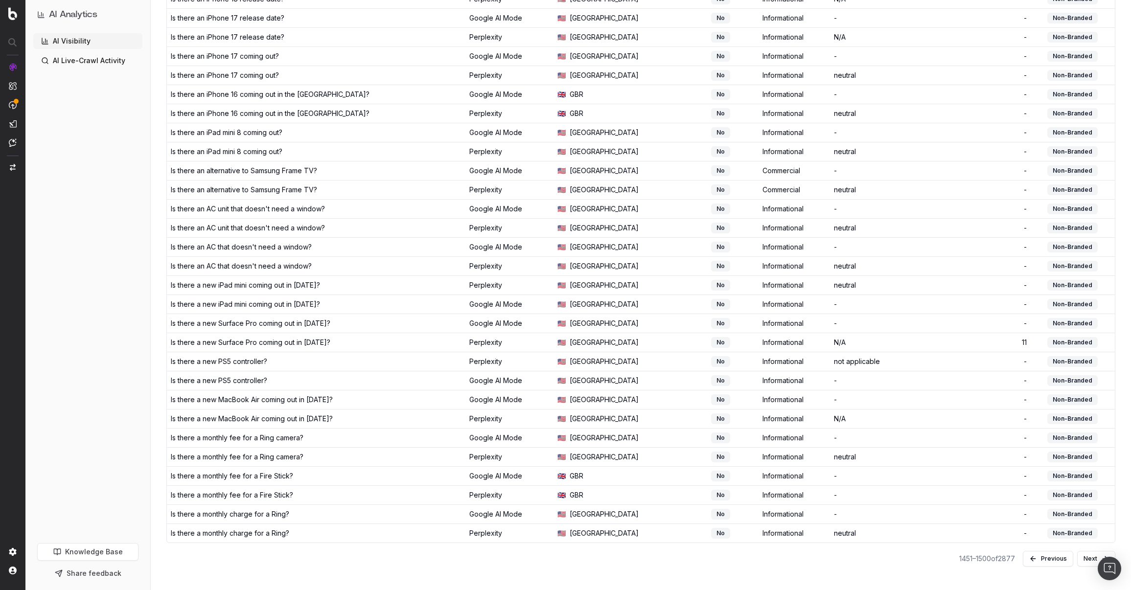
click at [1087, 558] on button "Next" at bounding box center [1096, 559] width 38 height 16
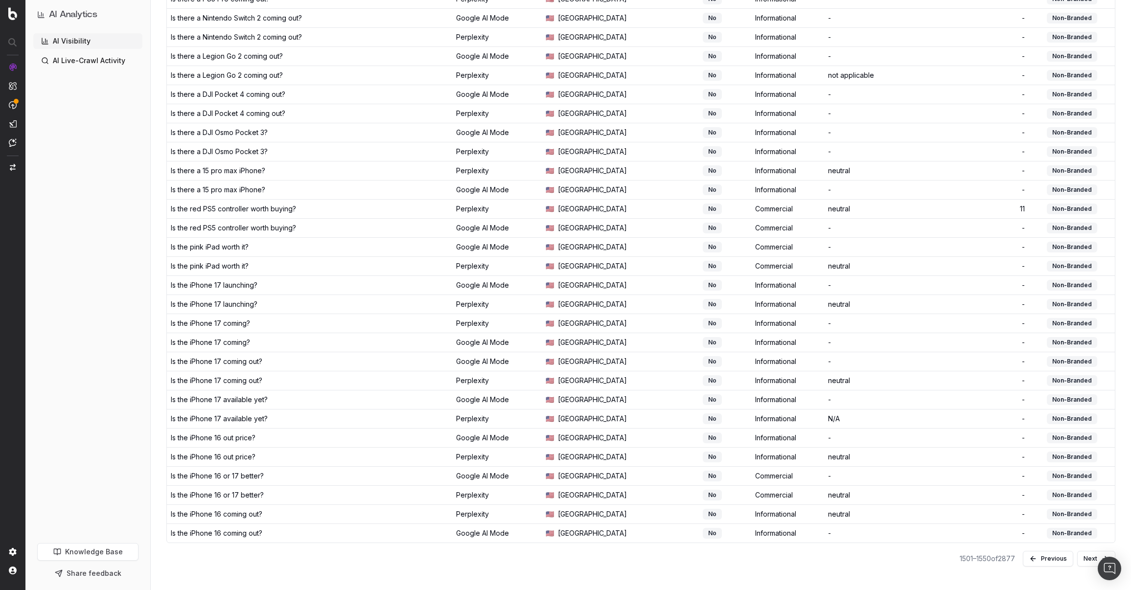
click at [1088, 562] on button "Next" at bounding box center [1096, 559] width 38 height 16
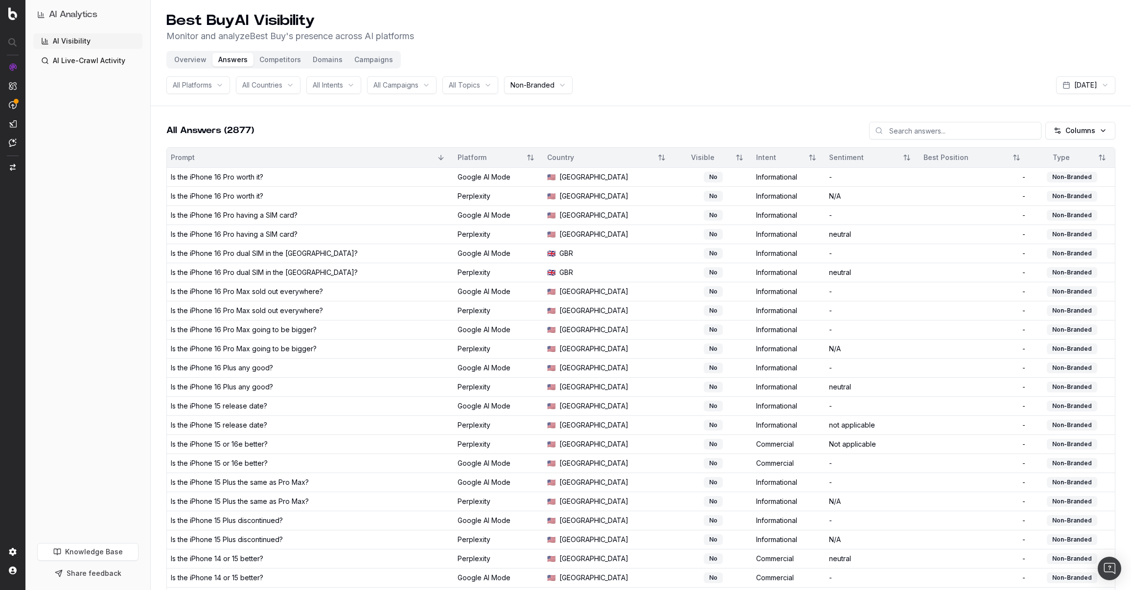
click at [554, 85] on html "AI Analytics AI Visibility AI Live-Crawl Activity Knowledge Base Share feedback…" at bounding box center [565, 295] width 1131 height 590
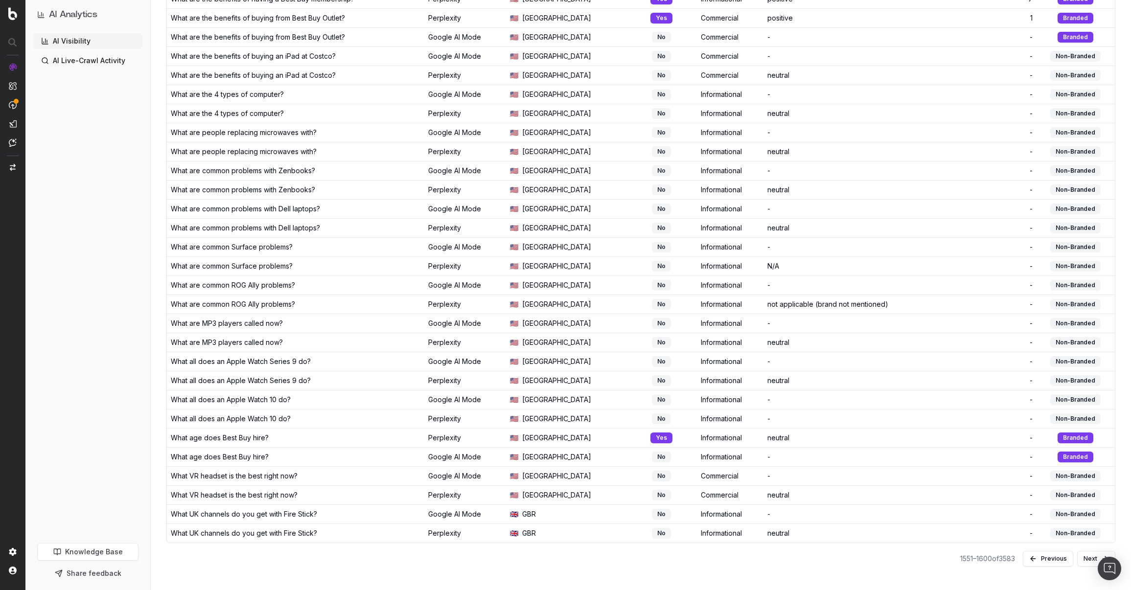
click at [1085, 557] on button "Next" at bounding box center [1096, 559] width 38 height 16
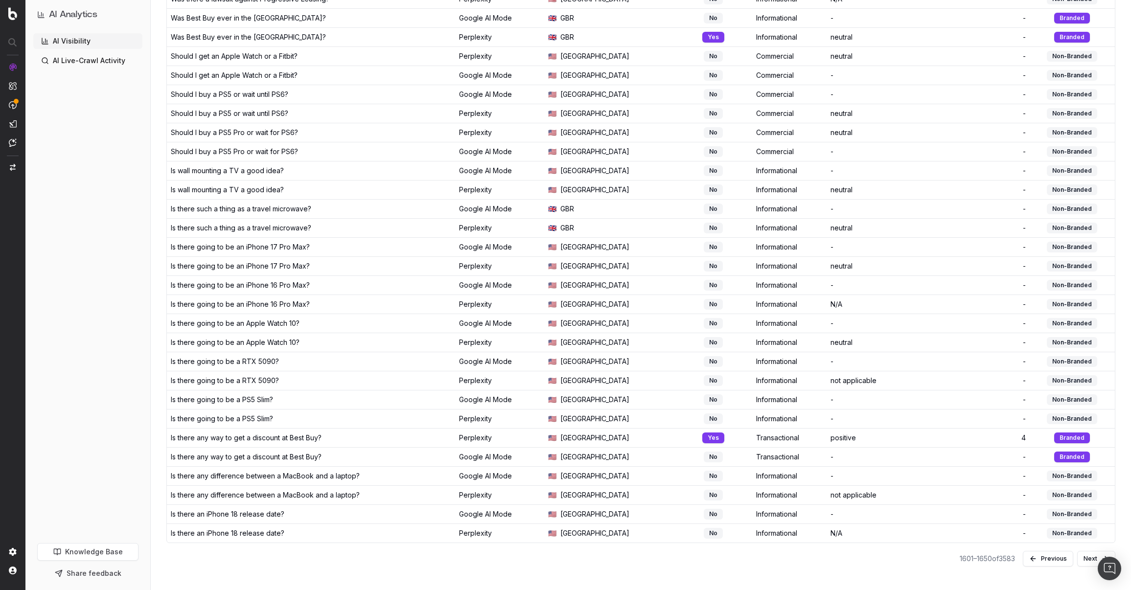
click at [1085, 556] on button "Next" at bounding box center [1096, 559] width 38 height 16
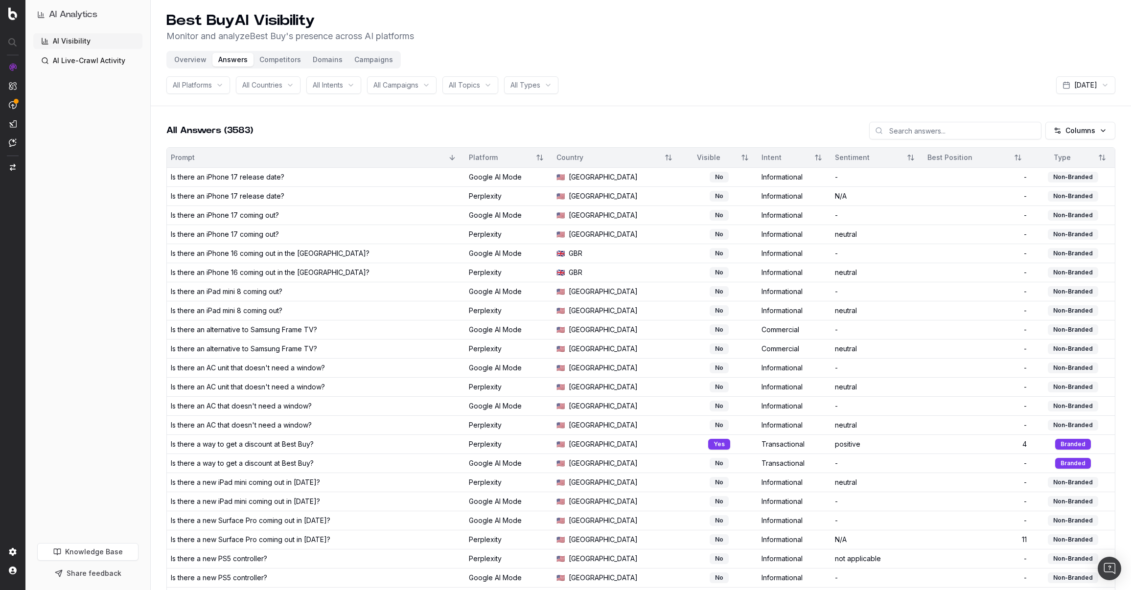
click at [195, 57] on button "Overview" at bounding box center [190, 60] width 44 height 14
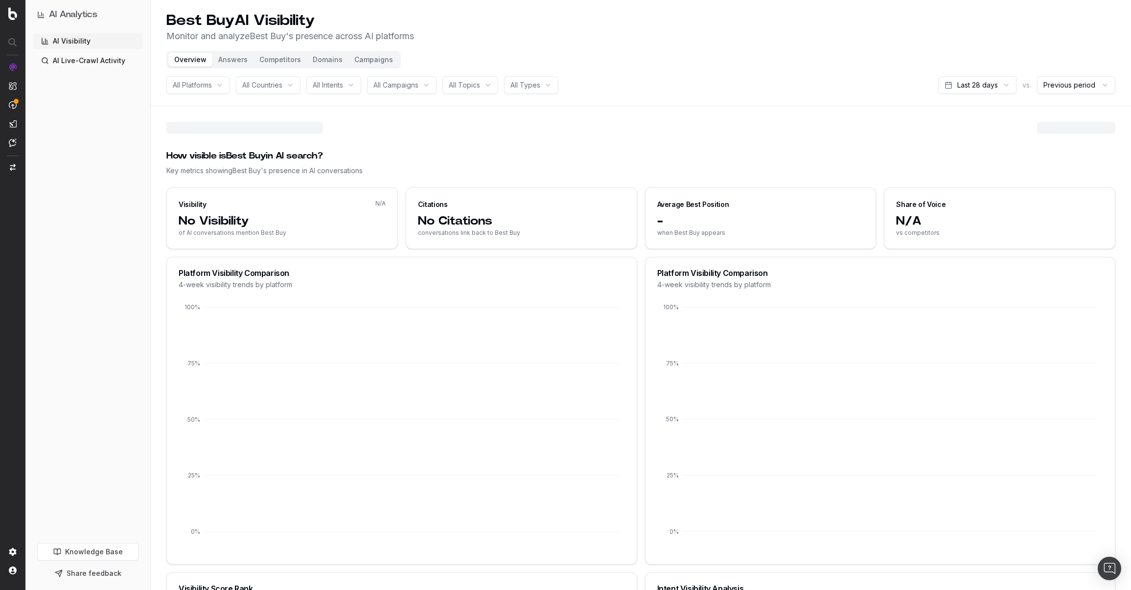
click at [219, 64] on button "Answers" at bounding box center [232, 60] width 41 height 14
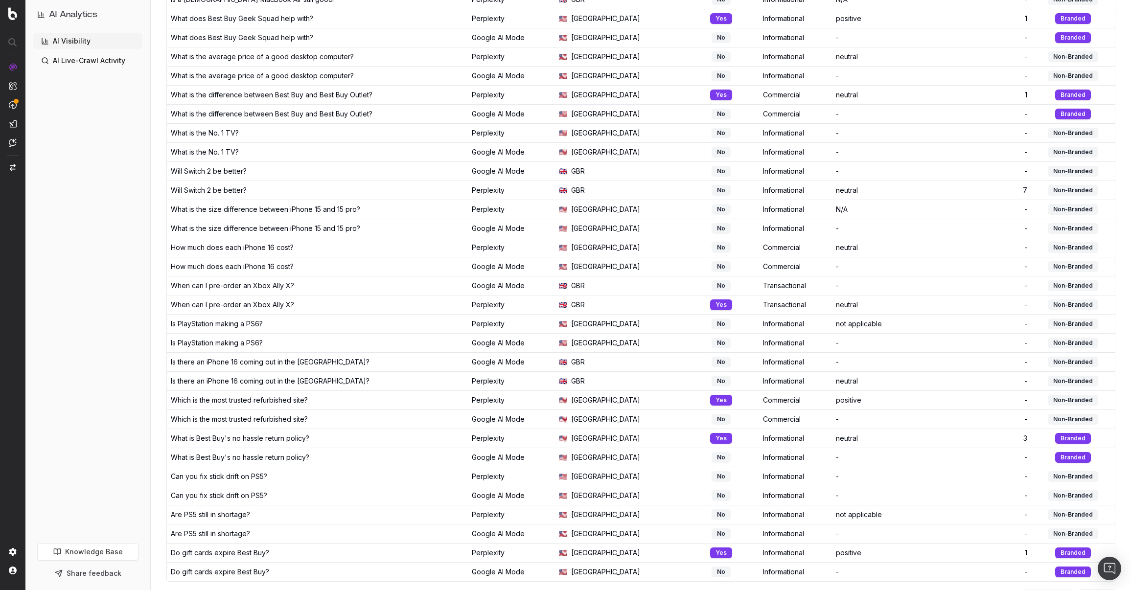
scroll to position [579, 0]
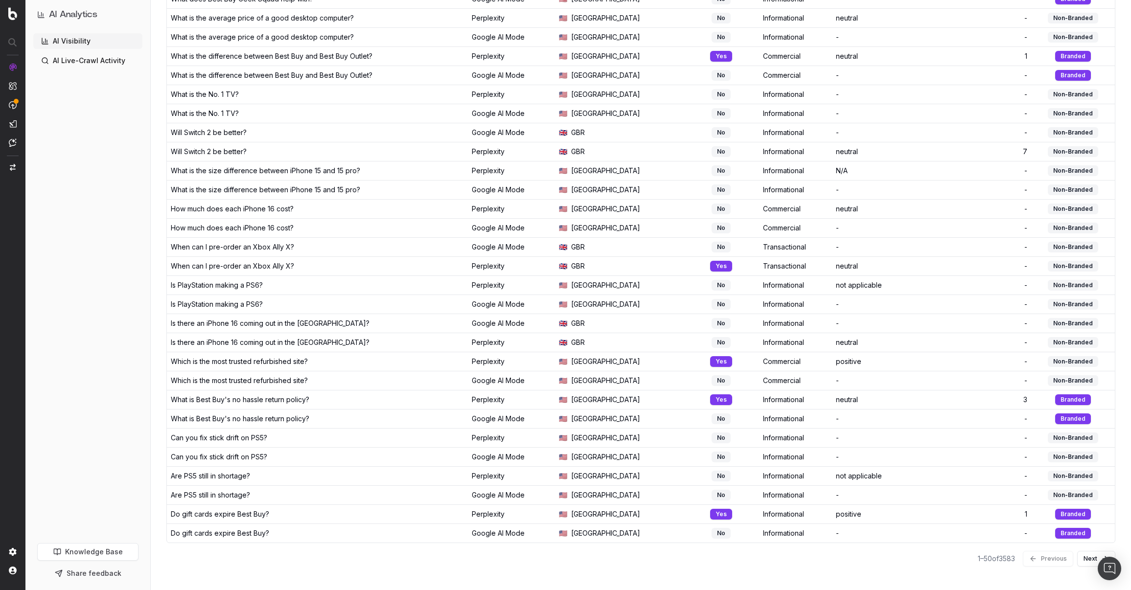
click at [1084, 554] on button "Next" at bounding box center [1096, 559] width 38 height 16
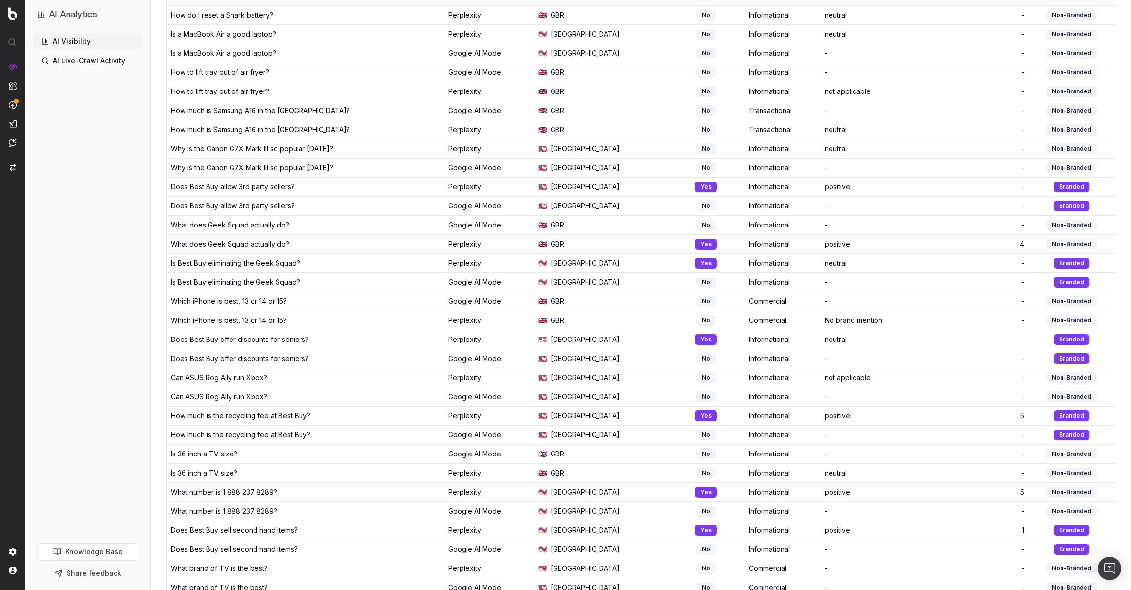
scroll to position [579, 0]
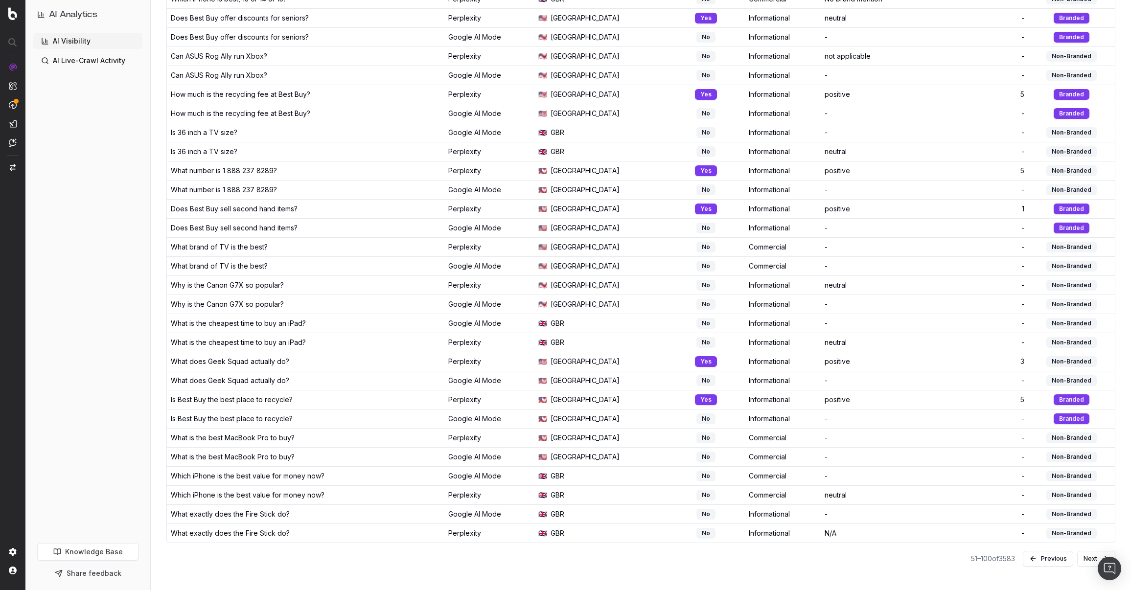
click at [1088, 563] on button "Next" at bounding box center [1096, 559] width 38 height 16
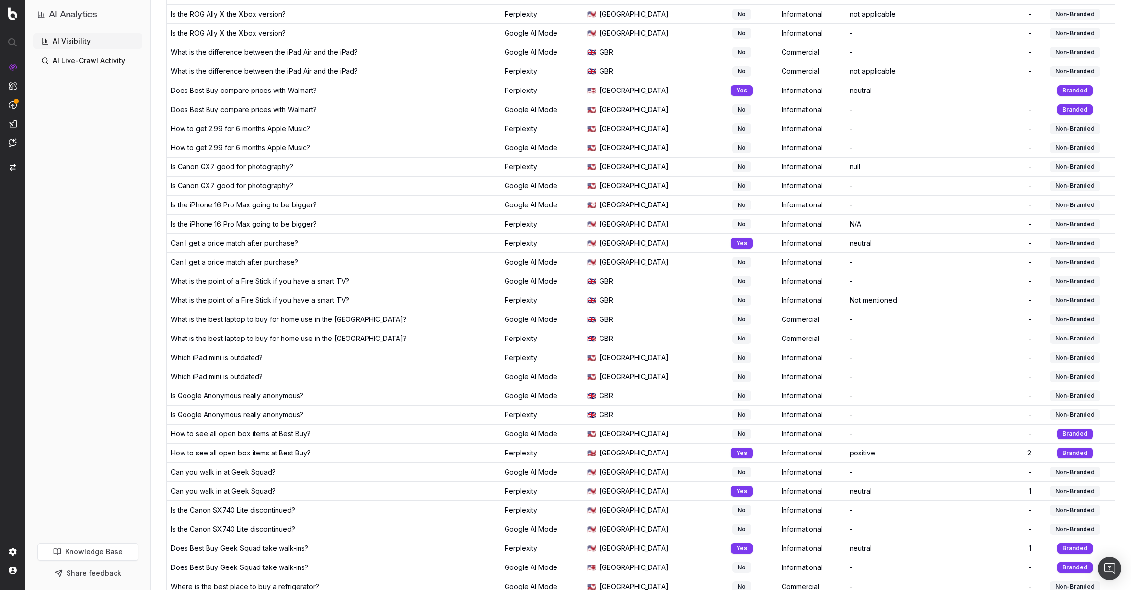
scroll to position [579, 0]
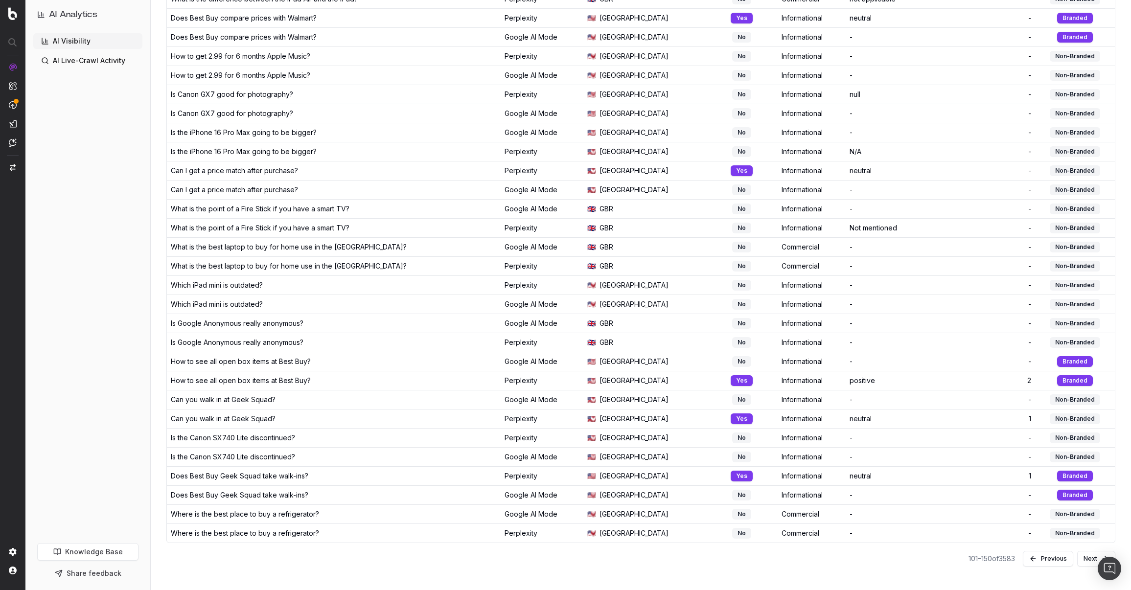
click at [1086, 554] on button "Next" at bounding box center [1096, 559] width 38 height 16
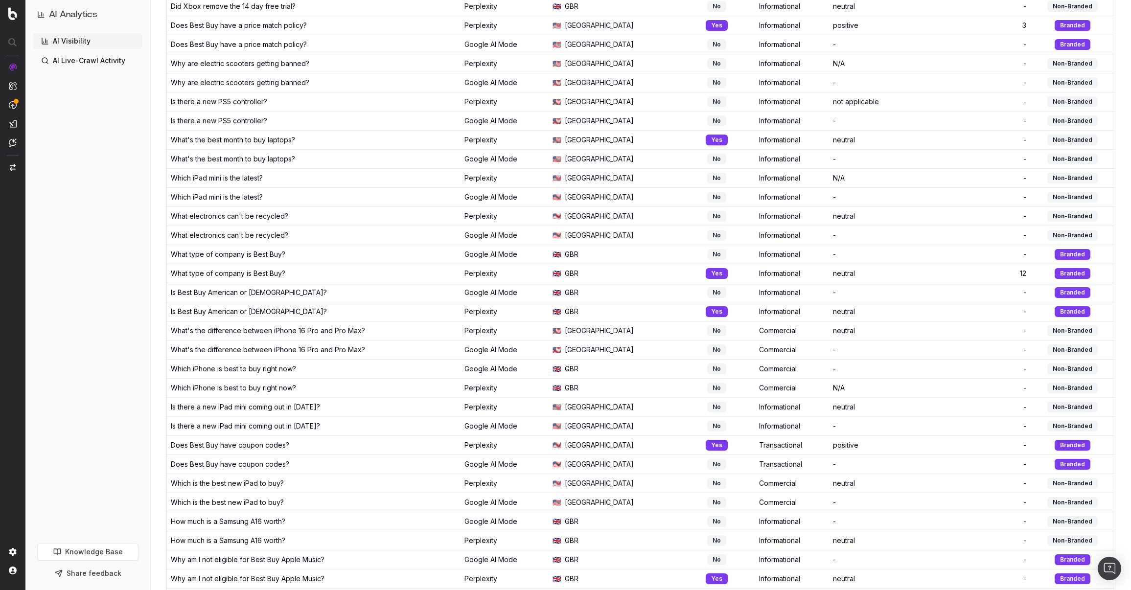
scroll to position [579, 0]
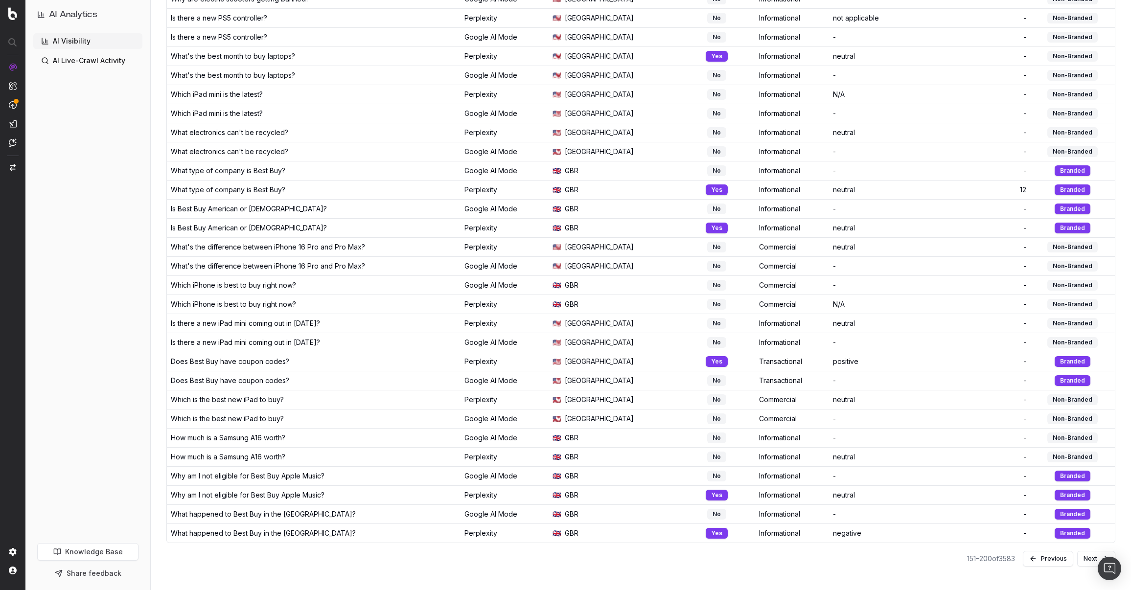
click at [1084, 558] on button "Next" at bounding box center [1096, 559] width 38 height 16
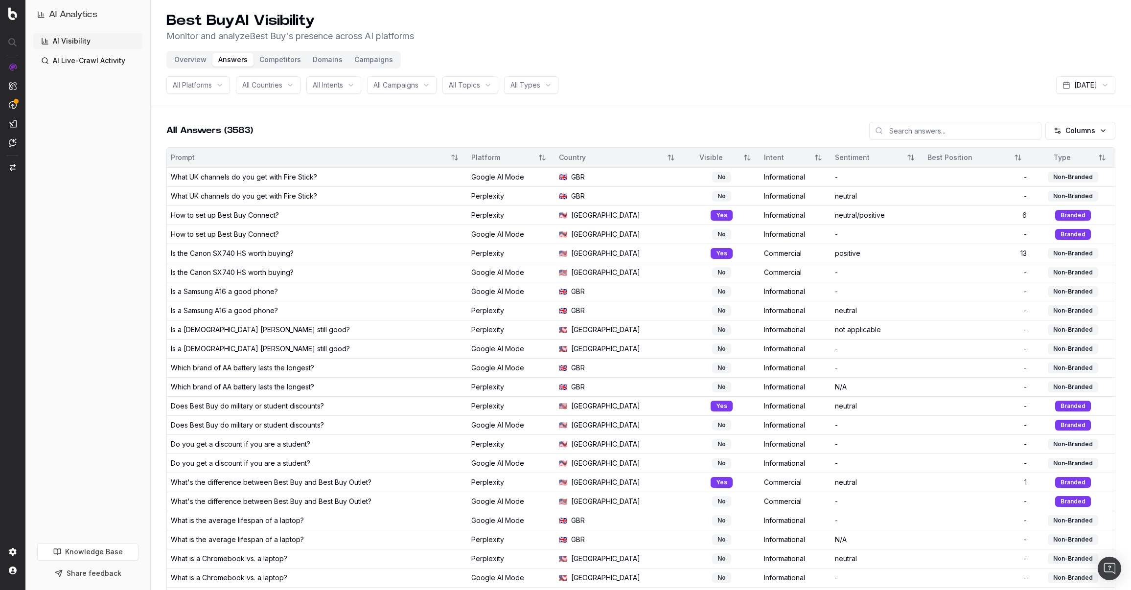
click at [535, 83] on html "AI Analytics AI Visibility AI Live-Crawl Activity Knowledge Base Share feedback…" at bounding box center [565, 295] width 1131 height 590
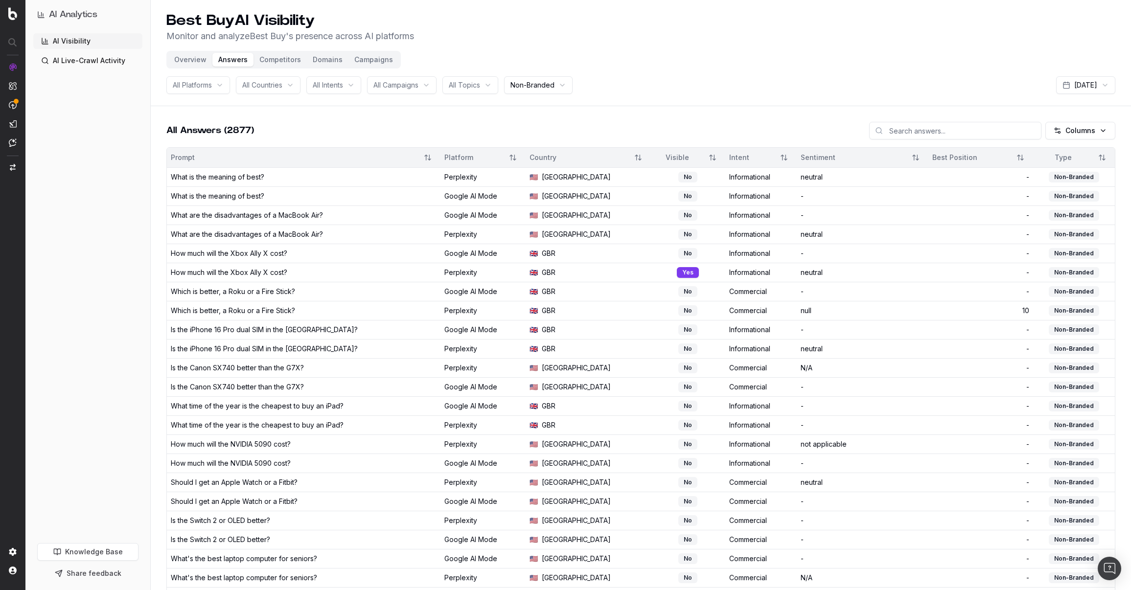
click at [703, 154] on button "Sort" at bounding box center [712, 158] width 18 height 18
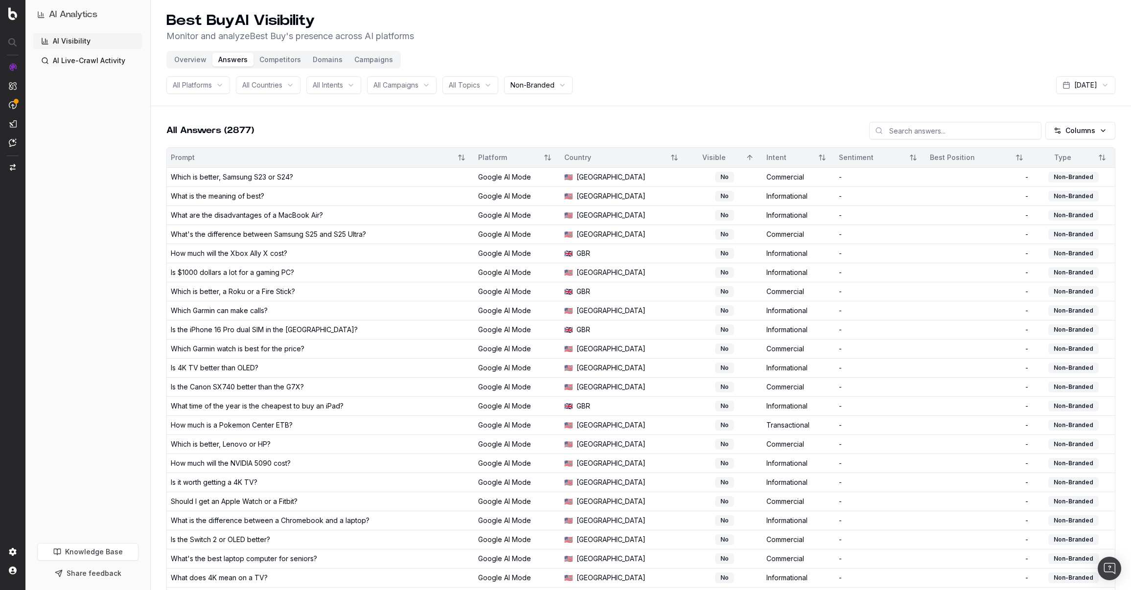
click at [741, 158] on button "Sort" at bounding box center [750, 158] width 18 height 18
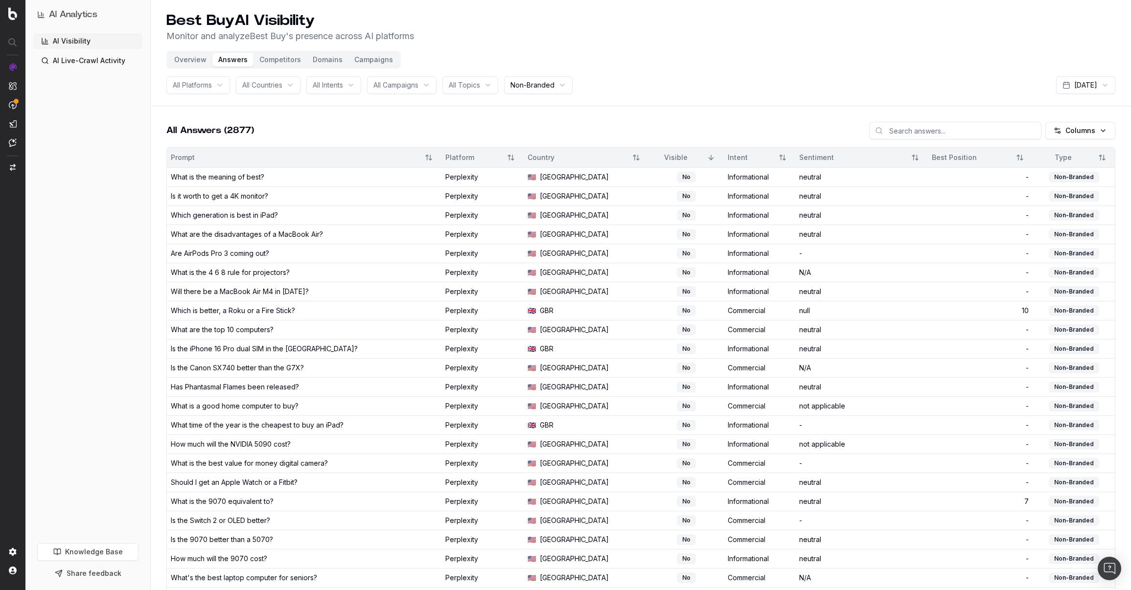
click at [191, 53] on button "Overview" at bounding box center [190, 60] width 44 height 14
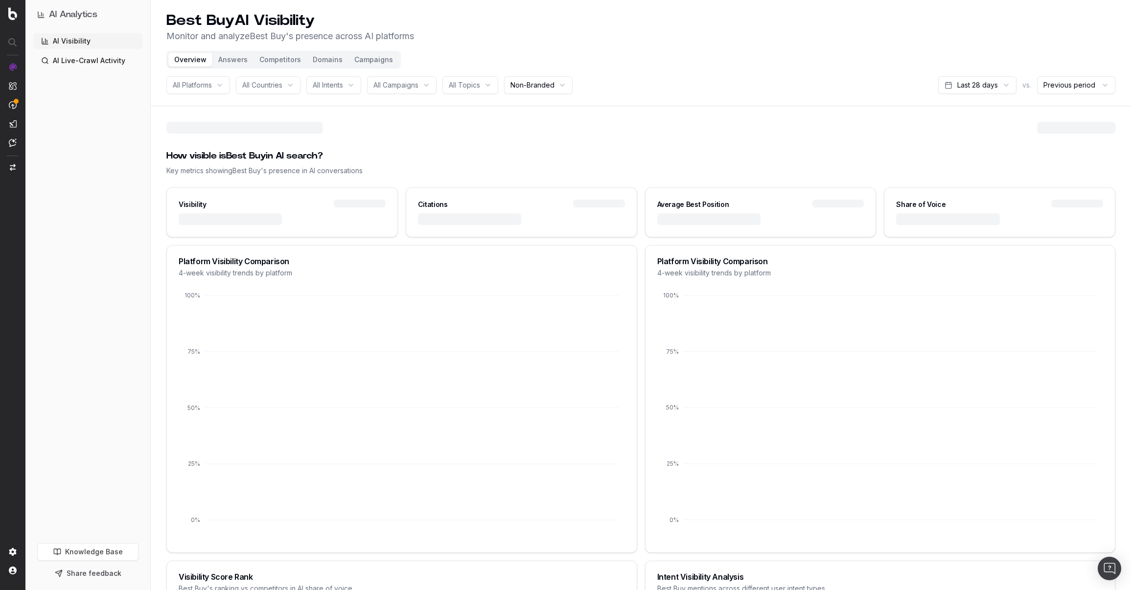
click at [191, 61] on button "Overview" at bounding box center [190, 60] width 44 height 14
click at [227, 57] on button "Answers" at bounding box center [232, 60] width 41 height 14
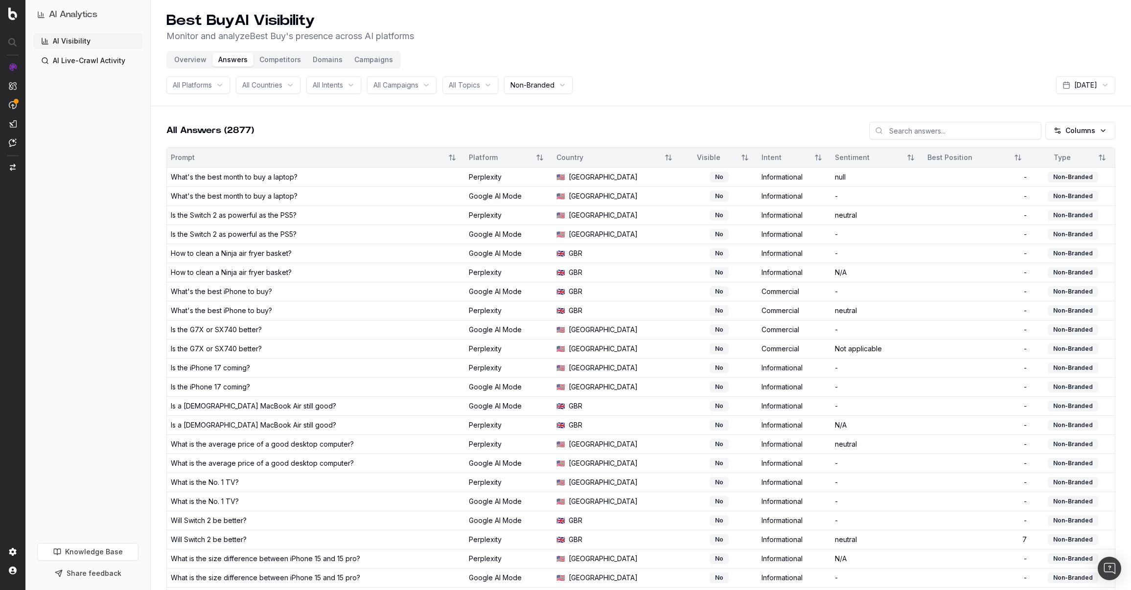
click at [685, 155] on div "Visible" at bounding box center [708, 158] width 47 height 10
click at [736, 161] on button "Sort" at bounding box center [745, 158] width 18 height 18
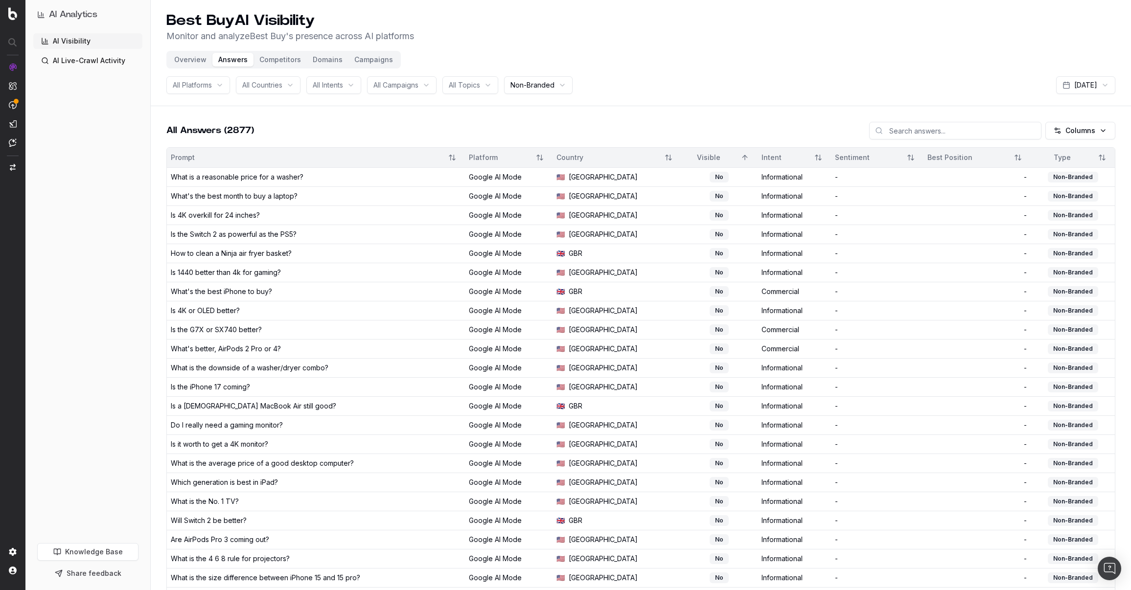
click at [736, 161] on button "Sort" at bounding box center [745, 158] width 18 height 18
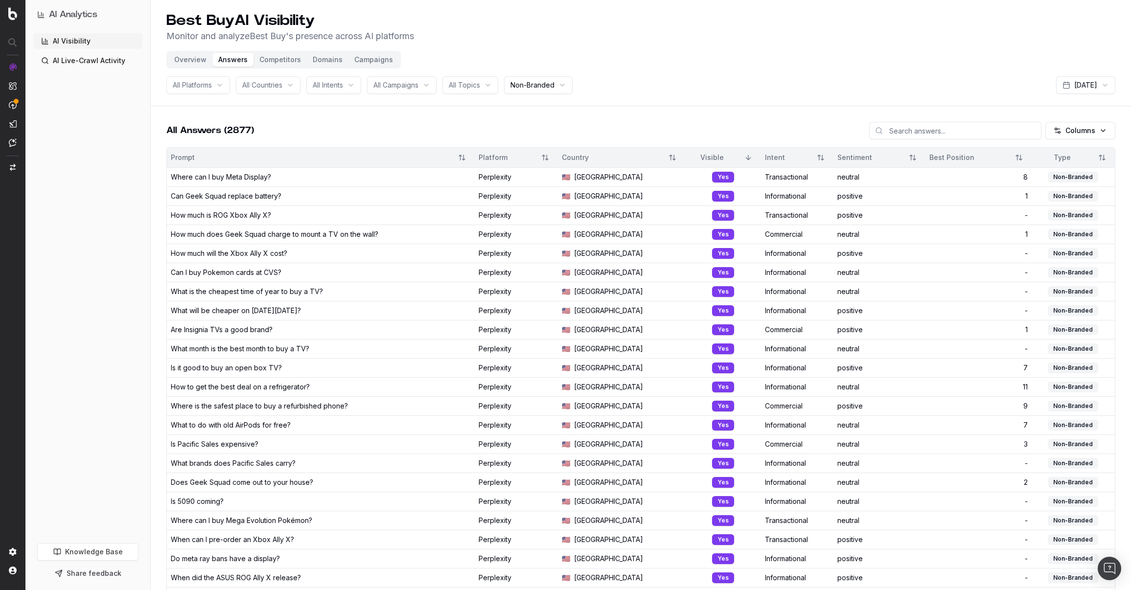
click at [69, 63] on link "AI Live-Crawl Activity" at bounding box center [87, 61] width 109 height 16
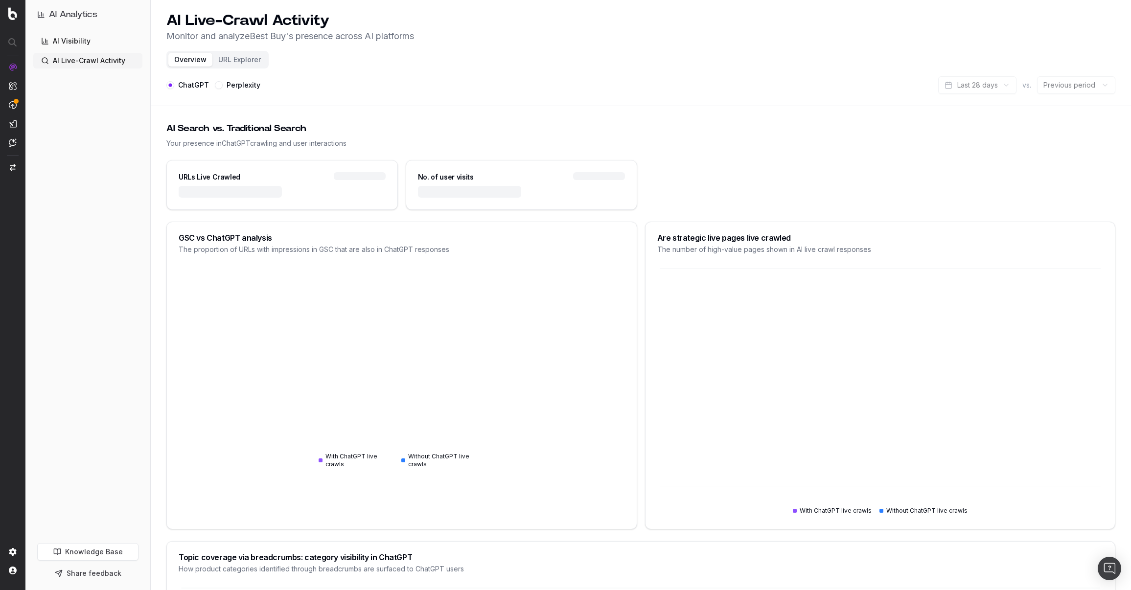
click at [234, 82] on label "Perplexity" at bounding box center [244, 85] width 34 height 7
click at [223, 82] on button "Perplexity" at bounding box center [219, 85] width 8 height 8
click at [237, 56] on button "URL Explorer" at bounding box center [239, 60] width 54 height 14
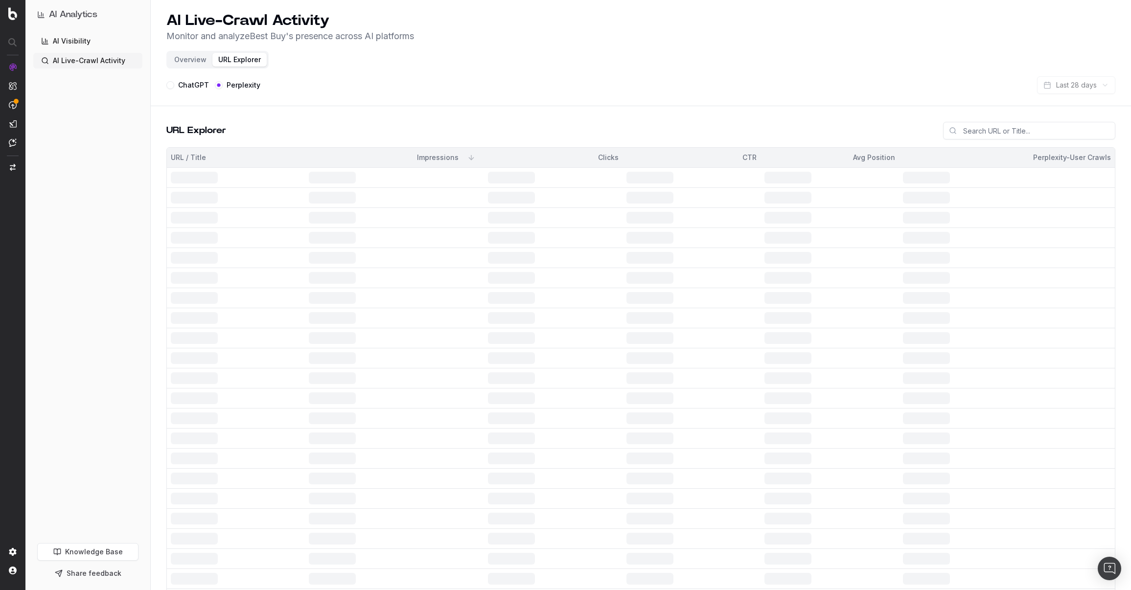
click at [194, 57] on button "Overview" at bounding box center [190, 60] width 44 height 14
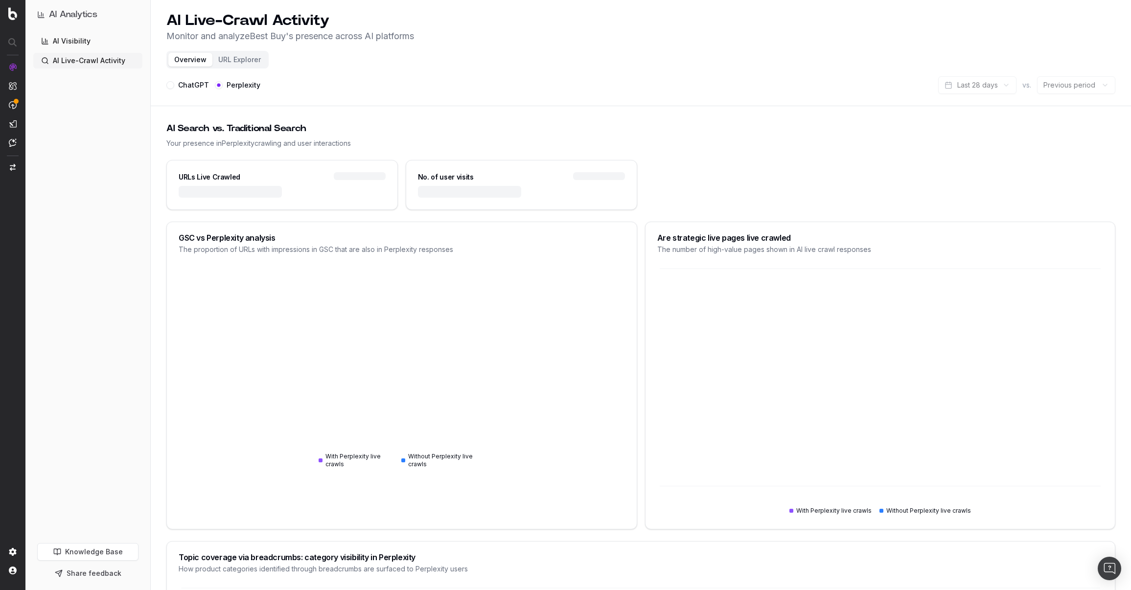
click at [74, 38] on link "AI Visibility" at bounding box center [87, 41] width 109 height 16
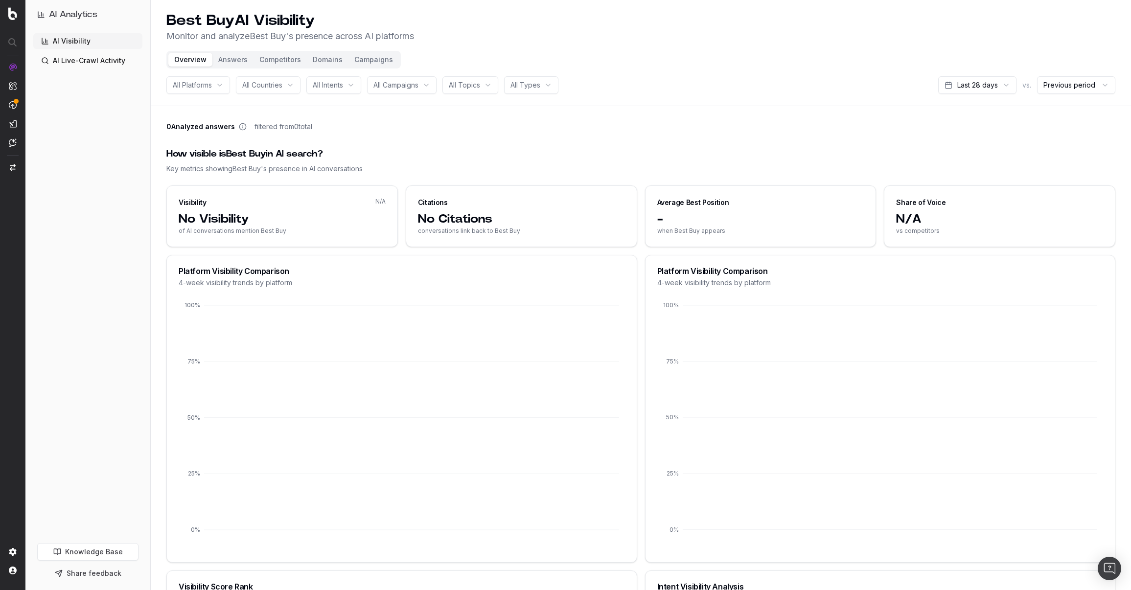
click at [522, 129] on div "0 Analyzed answers filtered from 0 total" at bounding box center [640, 129] width 949 height 14
